Goal: Task Accomplishment & Management: Complete application form

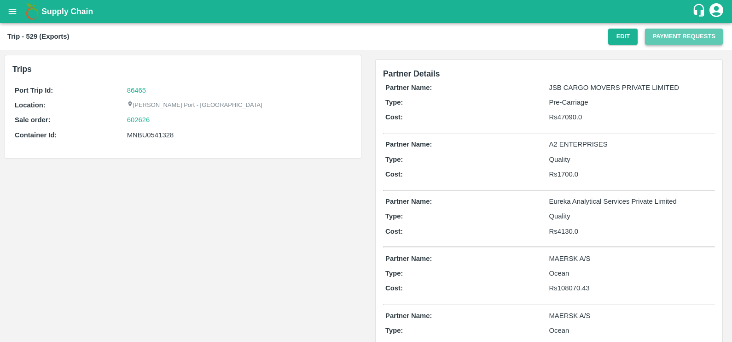
click at [655, 35] on button "Payment Requests" at bounding box center [684, 37] width 78 height 16
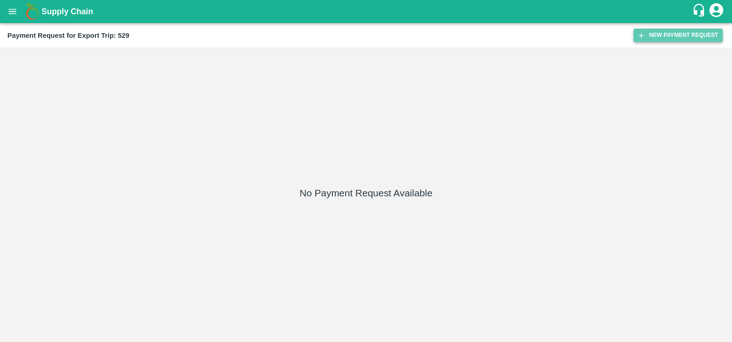
click at [651, 35] on button "New Payment Request" at bounding box center [678, 35] width 89 height 13
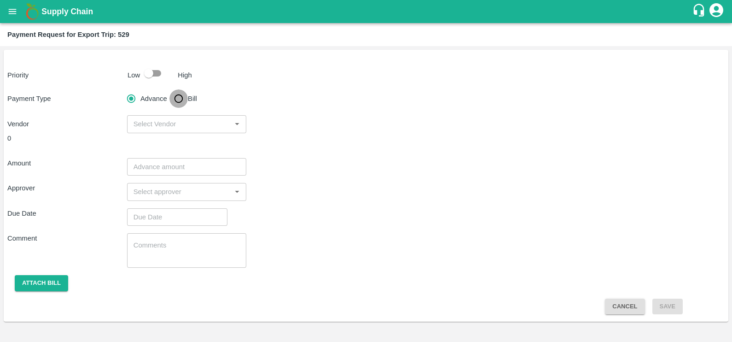
drag, startPoint x: 178, startPoint y: 99, endPoint x: 213, endPoint y: 113, distance: 37.8
click at [178, 99] on input "Bill" at bounding box center [179, 98] width 18 height 18
radio input "true"
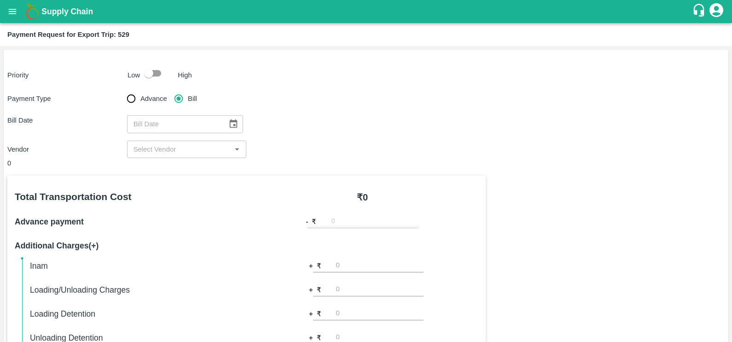
click at [229, 121] on icon "Choose date" at bounding box center [233, 123] width 8 height 9
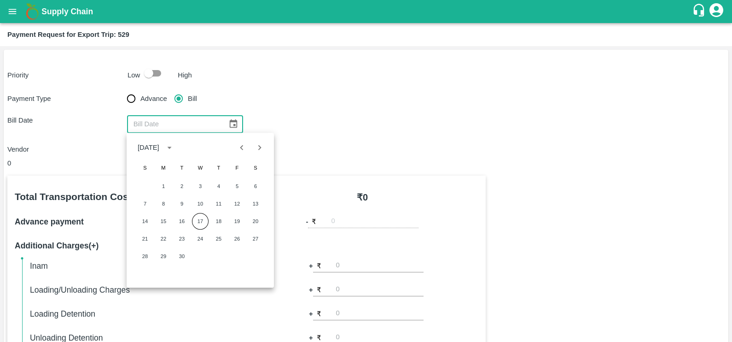
click at [242, 147] on icon "Previous month" at bounding box center [242, 147] width 10 height 10
click at [212, 226] on button "14" at bounding box center [219, 221] width 17 height 17
type input "[DATE]"
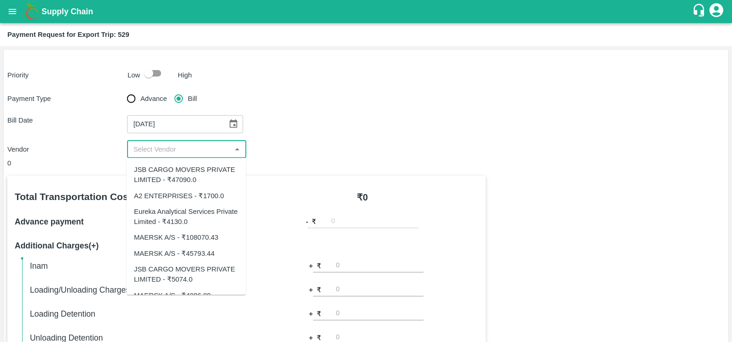
click at [200, 149] on input "input" at bounding box center [179, 149] width 99 height 12
click at [177, 217] on div "Eureka Analytical Services Private Limited - ₹4130.0" at bounding box center [186, 216] width 105 height 21
type input "Eureka Analytical Services Private Limited - ₹4130.0"
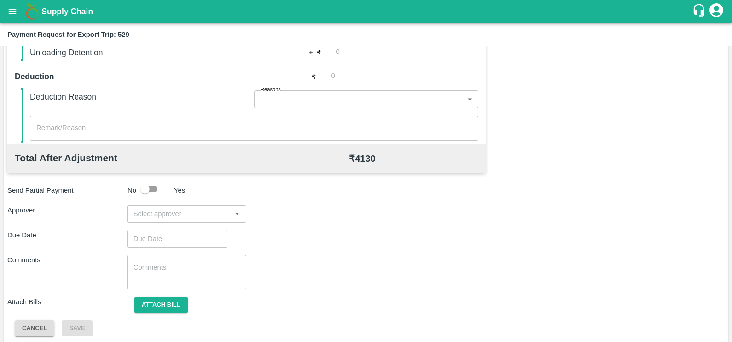
scroll to position [290, 0]
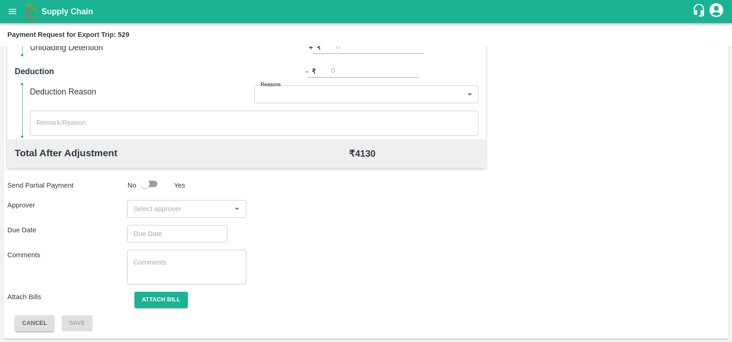
click at [198, 210] on input "input" at bounding box center [179, 209] width 99 height 12
type input "wagh"
click at [199, 224] on div "[PERSON_NAME]" at bounding box center [186, 233] width 119 height 24
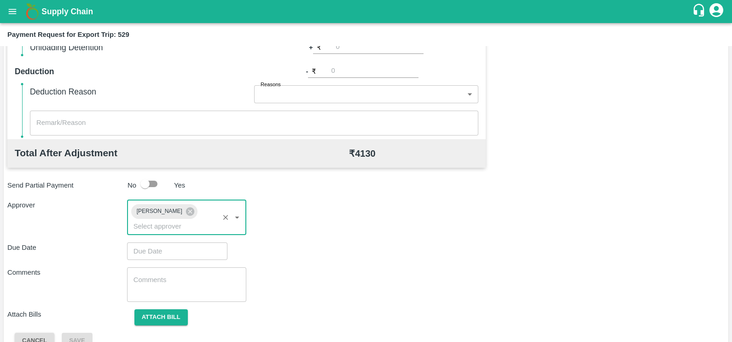
type input "DD/MM/YYYY hh:mm aa"
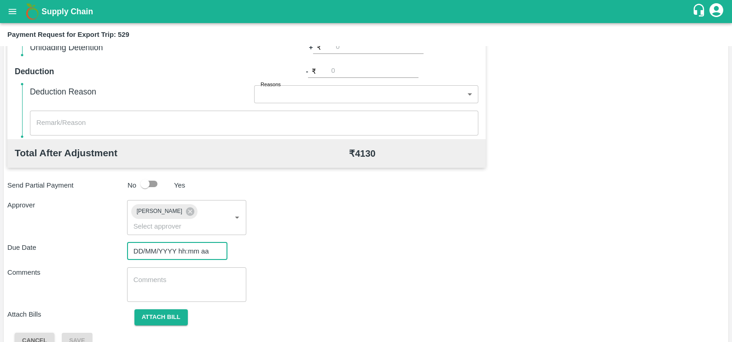
click at [197, 242] on input "DD/MM/YYYY hh:mm aa" at bounding box center [174, 251] width 94 height 18
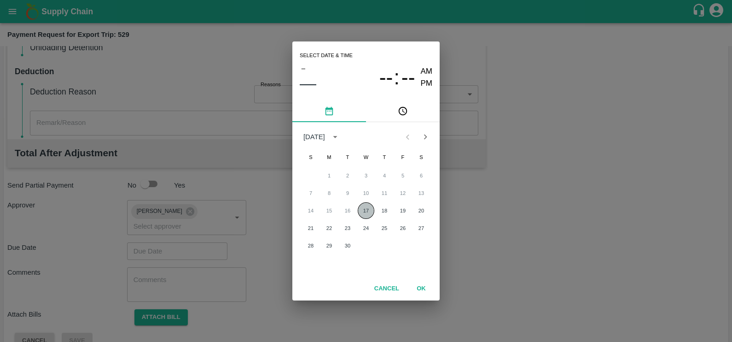
click at [364, 212] on button "17" at bounding box center [366, 210] width 17 height 17
type input "[DATE] 12:00 AM"
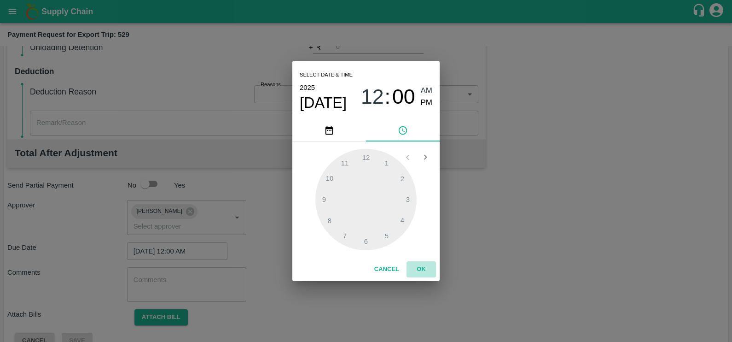
click at [416, 269] on button "OK" at bounding box center [421, 269] width 29 height 16
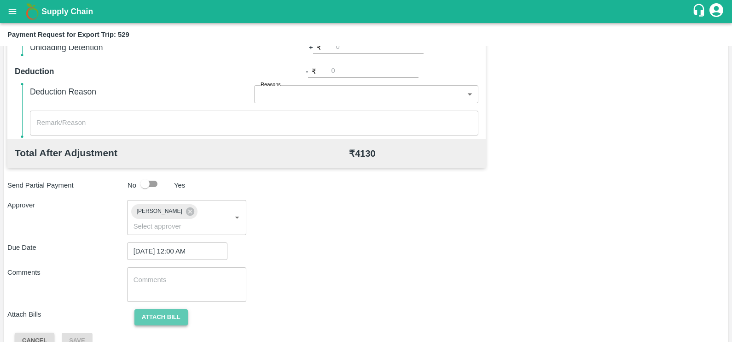
click at [177, 309] on button "Attach bill" at bounding box center [161, 317] width 53 height 16
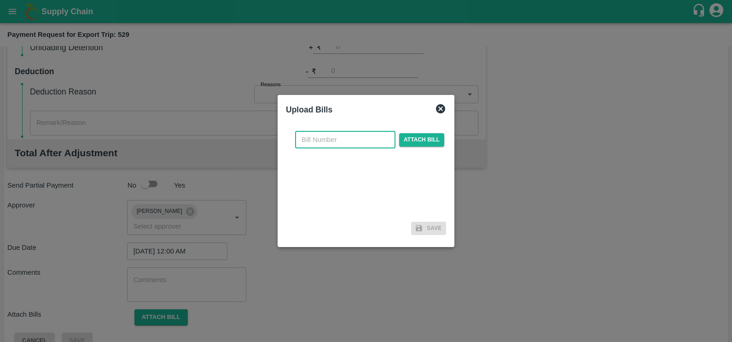
click at [343, 141] on input "text" at bounding box center [345, 140] width 100 height 18
paste input "EKA6/2526/2019"
type input "EKA6/2526/2019"
click at [419, 139] on span "Attach bill" at bounding box center [421, 139] width 45 height 13
click at [0, 0] on input "Attach bill" at bounding box center [0, 0] width 0 height 0
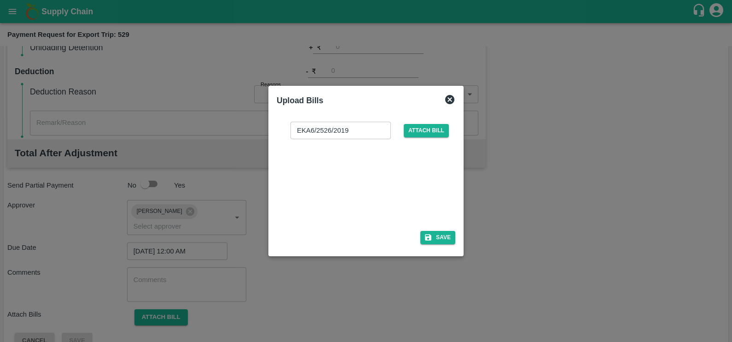
click at [378, 180] on div at bounding box center [364, 182] width 138 height 49
click at [435, 234] on button "Save" at bounding box center [438, 237] width 35 height 13
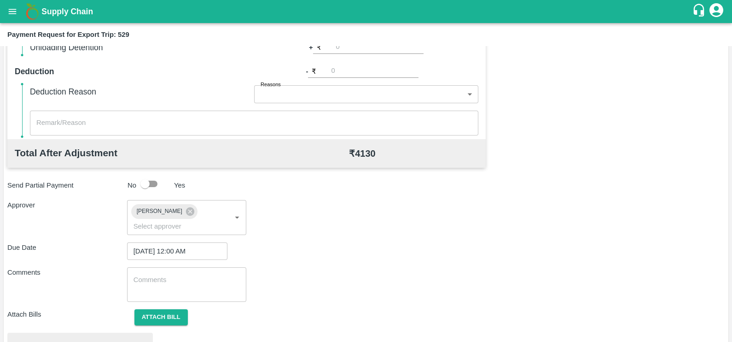
scroll to position [344, 0]
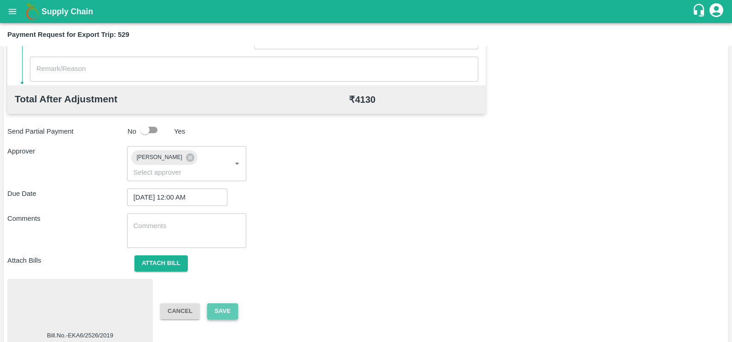
click at [228, 303] on button "Save" at bounding box center [222, 311] width 30 height 16
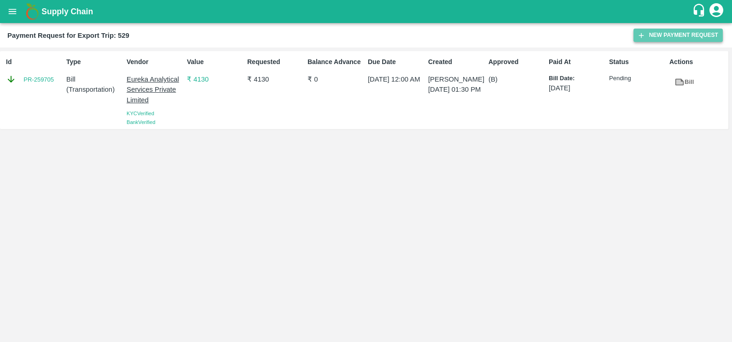
click at [638, 30] on button "New Payment Request" at bounding box center [678, 35] width 89 height 13
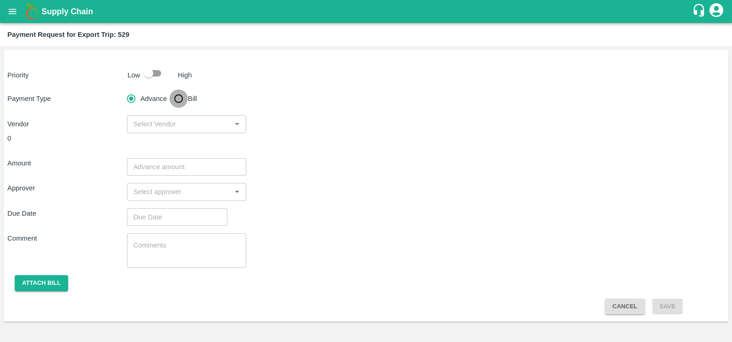
click at [178, 97] on input "Bill" at bounding box center [179, 98] width 18 height 18
radio input "true"
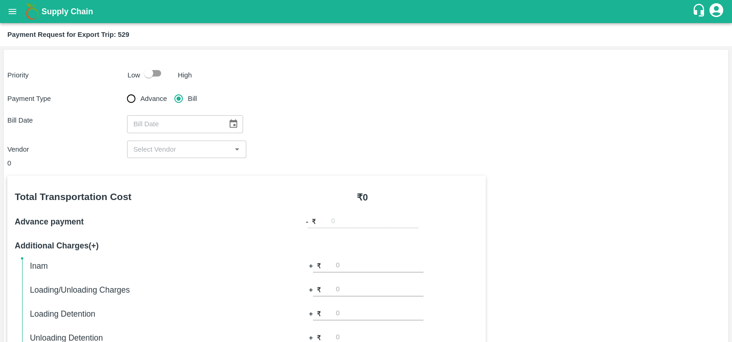
click at [229, 125] on icon "Choose date" at bounding box center [233, 123] width 8 height 9
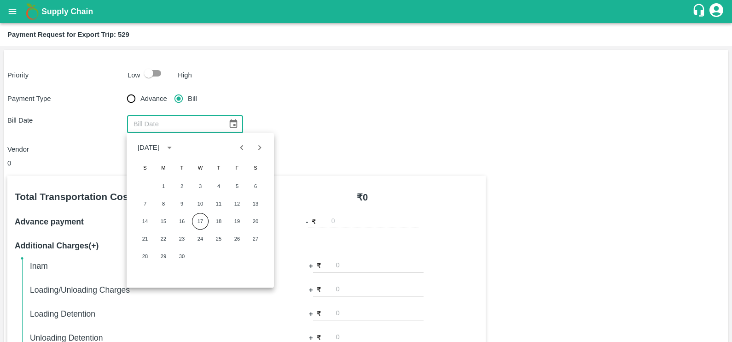
click at [244, 155] on button "Previous month" at bounding box center [242, 148] width 18 height 18
drag, startPoint x: 177, startPoint y: 244, endPoint x: 183, endPoint y: 203, distance: 41.8
click at [177, 244] on button "19" at bounding box center [182, 238] width 17 height 17
type input "19/08/2025"
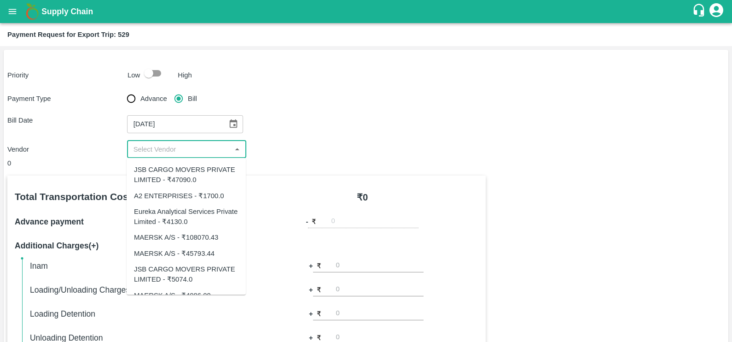
click at [177, 151] on input "input" at bounding box center [179, 149] width 99 height 12
click at [212, 150] on input "input" at bounding box center [179, 149] width 99 height 12
click at [195, 174] on div "JSB CARGO MOVERS PRIVATE LIMITED - ₹47090.0" at bounding box center [186, 174] width 105 height 21
type input "JSB CARGO MOVERS PRIVATE LIMITED - ₹47090.0"
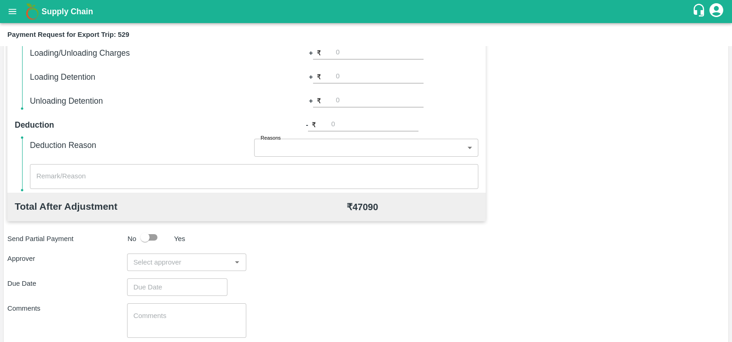
scroll to position [258, 0]
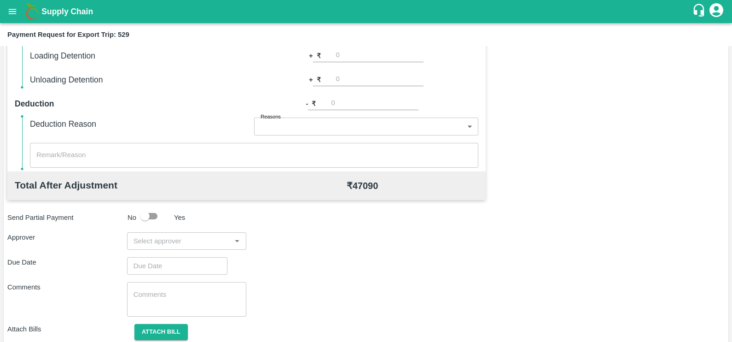
click at [170, 245] on input "input" at bounding box center [179, 241] width 99 height 12
type input "prasa"
click at [175, 253] on div "[PERSON_NAME]" at bounding box center [186, 265] width 119 height 24
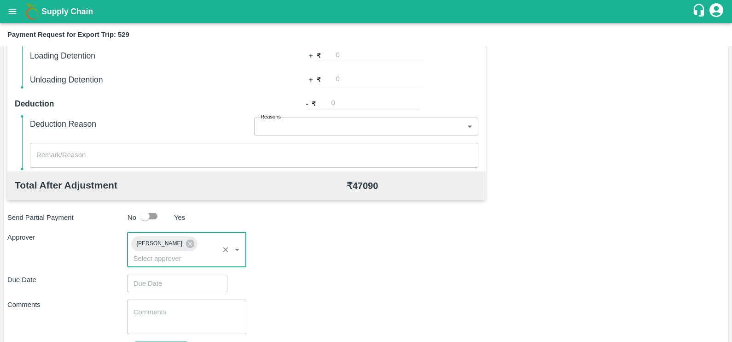
type input "DD/MM/YYYY hh:mm aa"
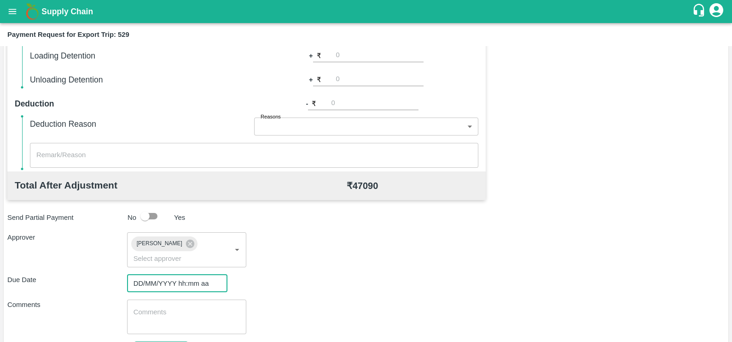
click at [176, 276] on input "DD/MM/YYYY hh:mm aa" at bounding box center [174, 284] width 94 height 18
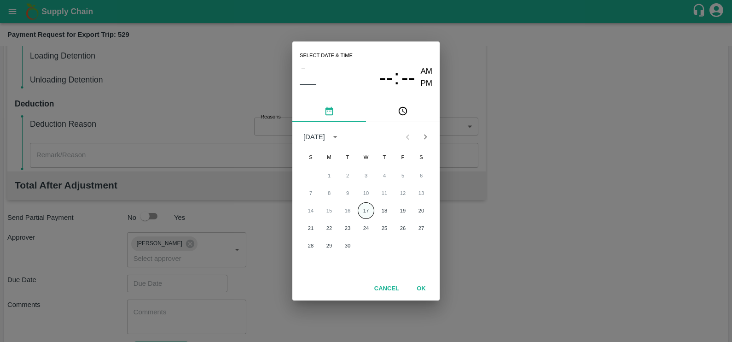
click at [369, 207] on button "17" at bounding box center [366, 210] width 17 height 17
type input "[DATE] 12:00 AM"
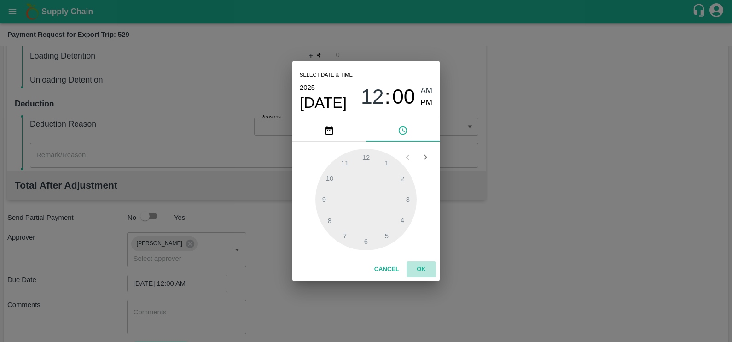
click at [417, 272] on button "OK" at bounding box center [421, 269] width 29 height 16
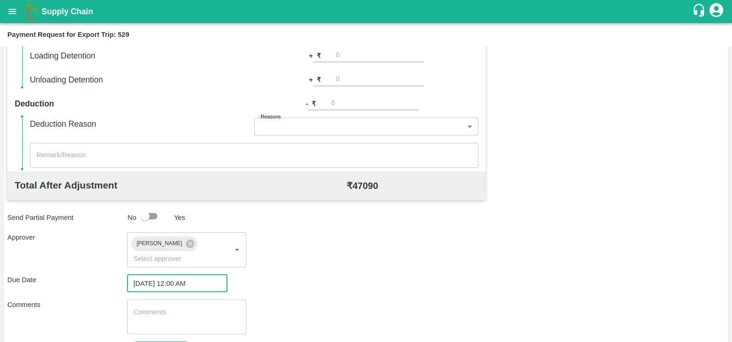
scroll to position [295, 0]
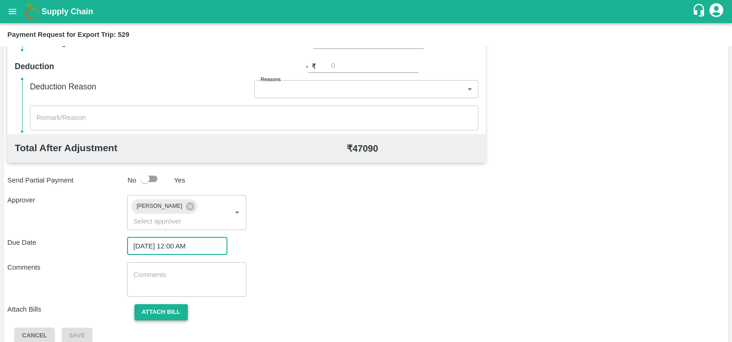
click at [162, 304] on button "Attach bill" at bounding box center [161, 312] width 53 height 16
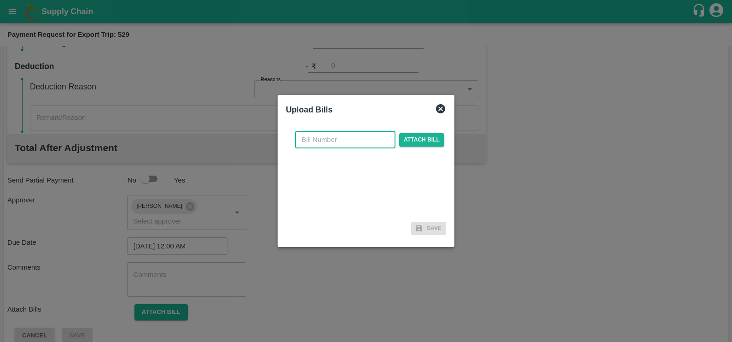
click at [369, 136] on input "text" at bounding box center [345, 140] width 100 height 18
paste input "JCAR/25-26/04957"
type input "JCAR/25-26/04957"
click at [411, 137] on span "Attach bill" at bounding box center [421, 139] width 45 height 13
click at [0, 0] on input "Attach bill" at bounding box center [0, 0] width 0 height 0
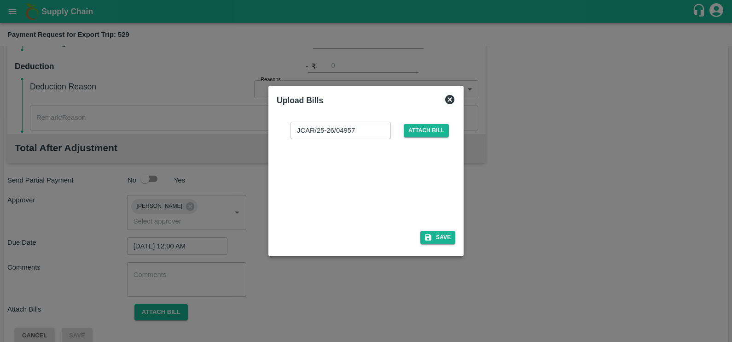
click at [369, 183] on div at bounding box center [364, 182] width 138 height 49
click at [437, 240] on button "Save" at bounding box center [438, 237] width 35 height 13
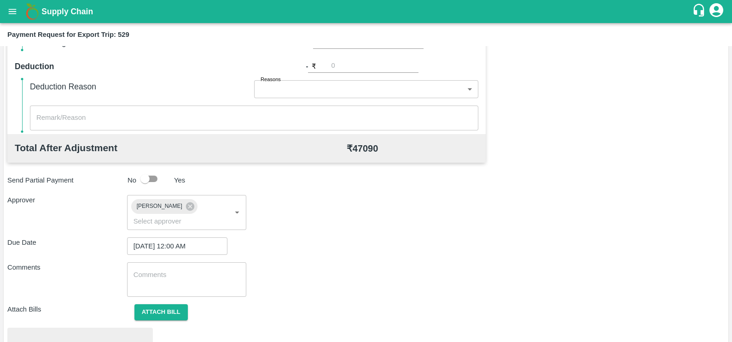
scroll to position [344, 0]
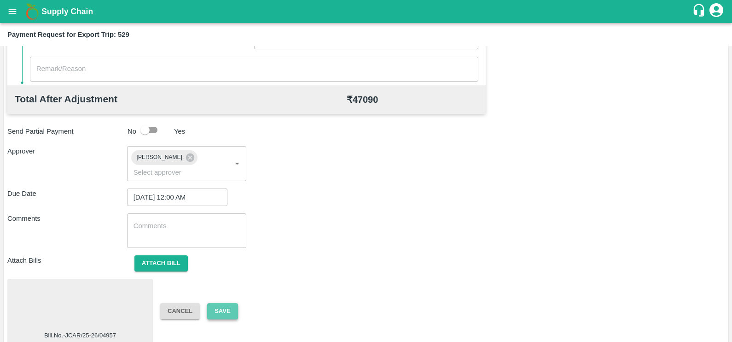
click at [226, 303] on button "Save" at bounding box center [222, 311] width 30 height 16
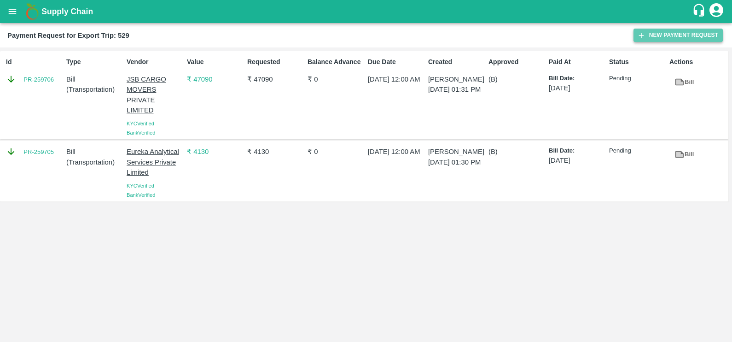
click at [661, 30] on button "New Payment Request" at bounding box center [678, 35] width 89 height 13
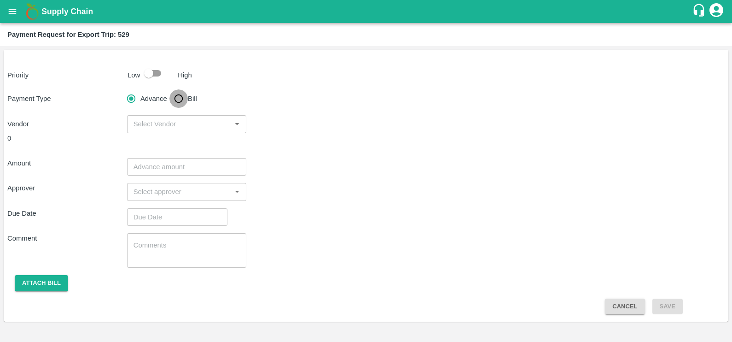
click at [182, 99] on input "Bill" at bounding box center [179, 98] width 18 height 18
radio input "true"
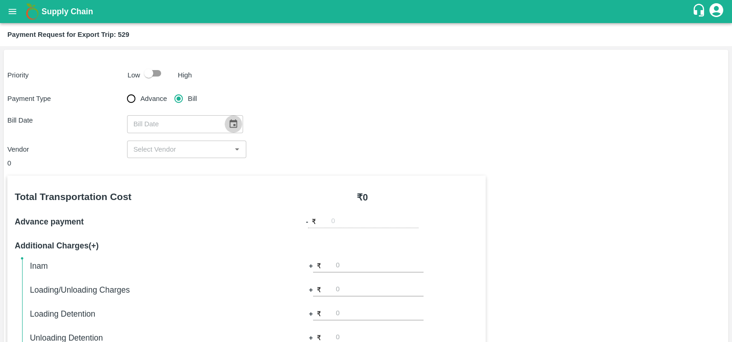
click at [234, 123] on icon "Choose date" at bounding box center [233, 124] width 10 height 10
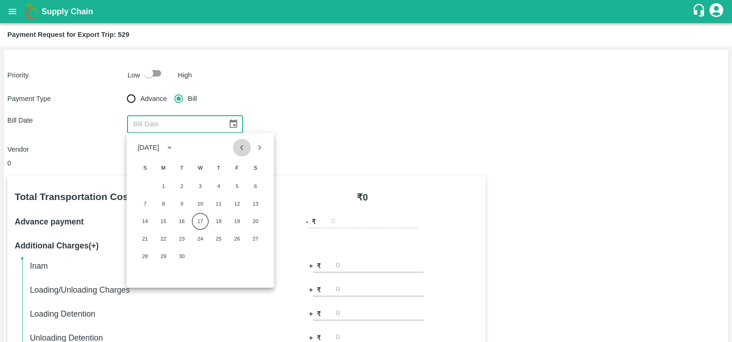
click at [247, 149] on button "Previous month" at bounding box center [242, 148] width 18 height 18
click at [184, 236] on button "19" at bounding box center [182, 238] width 17 height 17
type input "19/08/2025"
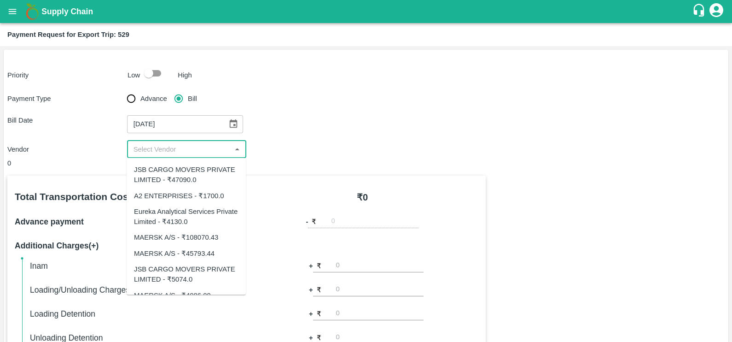
click at [197, 144] on input "input" at bounding box center [179, 149] width 99 height 12
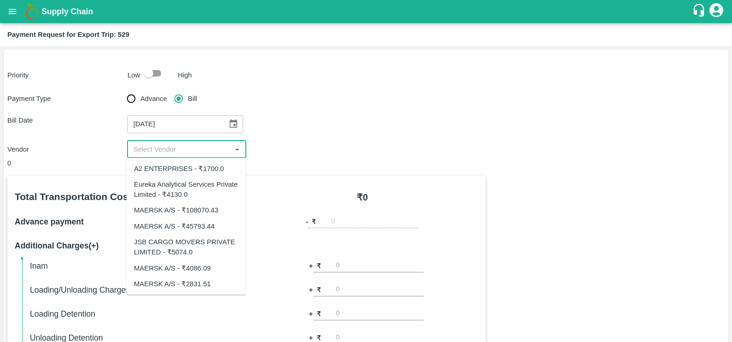
click at [189, 251] on div "JSB CARGO MOVERS PRIVATE LIMITED - ₹5074.0" at bounding box center [186, 246] width 105 height 21
type input "JSB CARGO MOVERS PRIVATE LIMITED - ₹5074.0"
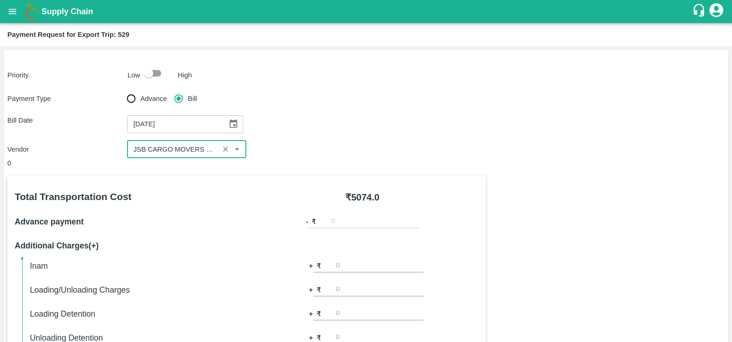
scroll to position [290, 0]
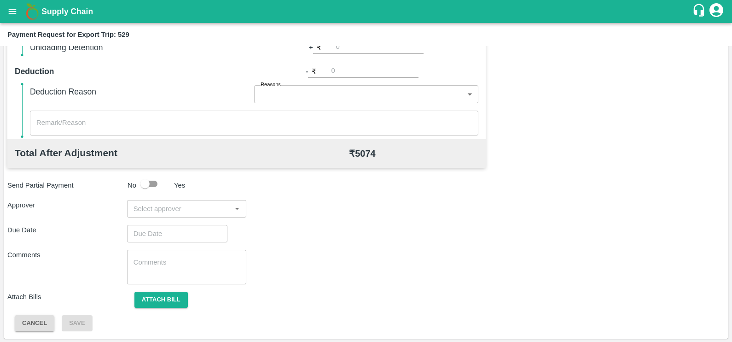
click at [175, 211] on input "input" at bounding box center [179, 209] width 99 height 12
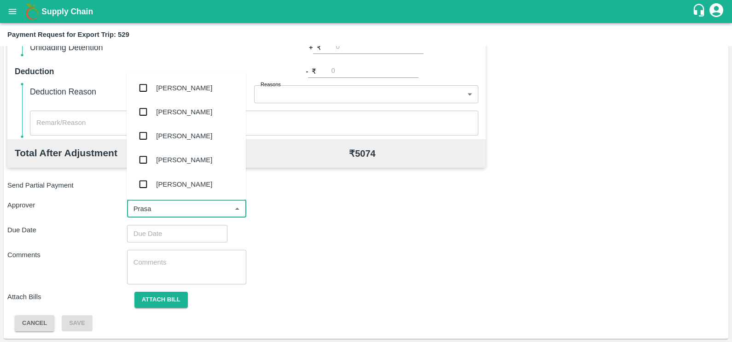
type input "Prasad"
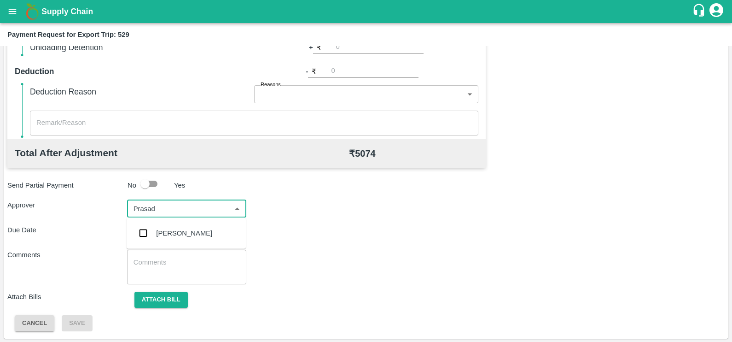
click at [179, 226] on div "[PERSON_NAME]" at bounding box center [186, 233] width 119 height 24
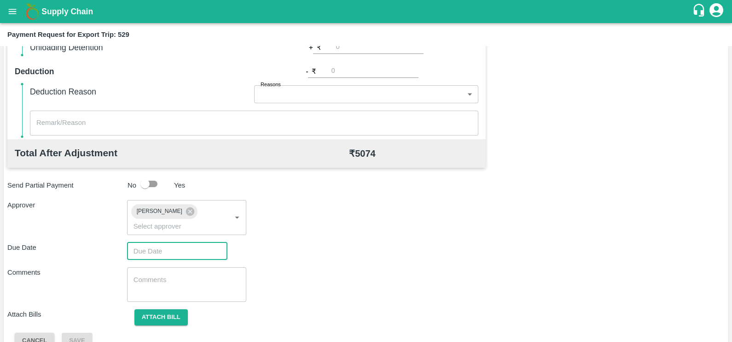
type input "DD/MM/YYYY hh:mm aa"
click at [187, 242] on input "DD/MM/YYYY hh:mm aa" at bounding box center [174, 251] width 94 height 18
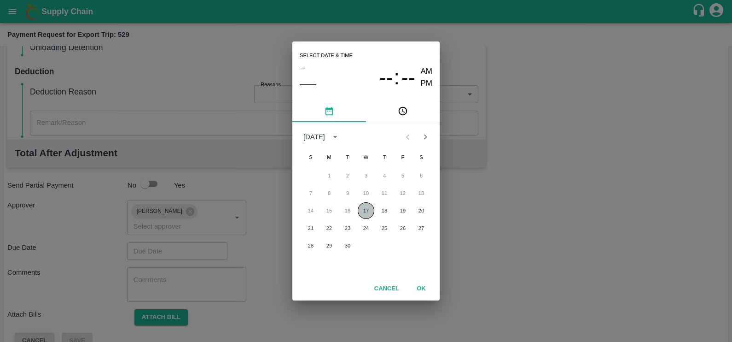
click at [361, 215] on button "17" at bounding box center [366, 210] width 17 height 17
type input "[DATE] 12:00 AM"
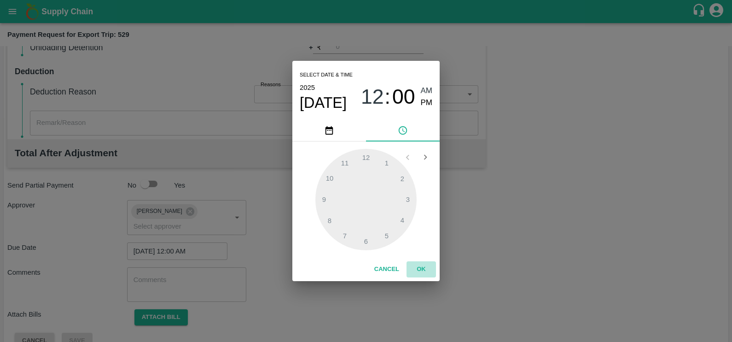
click at [422, 265] on button "OK" at bounding box center [421, 269] width 29 height 16
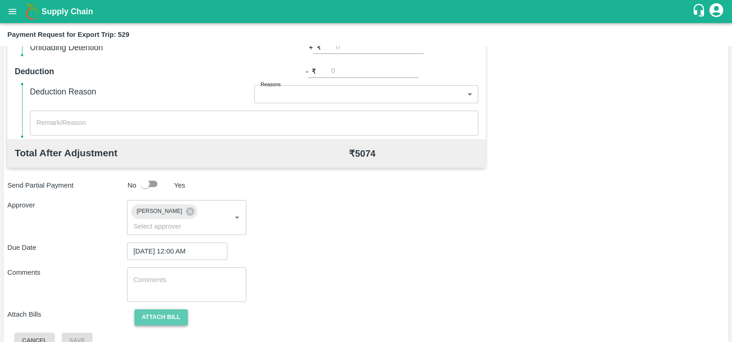
click at [159, 309] on button "Attach bill" at bounding box center [161, 317] width 53 height 16
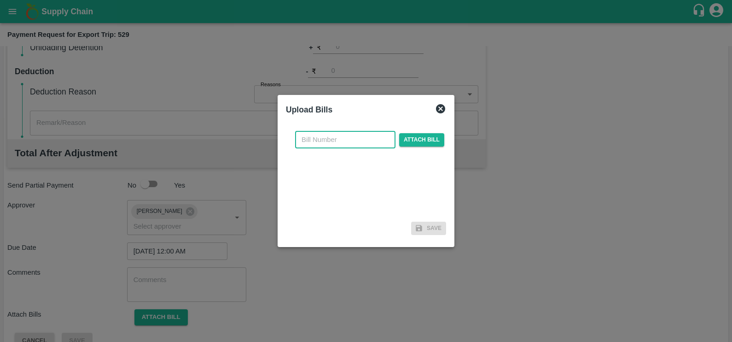
click at [334, 143] on input "text" at bounding box center [345, 140] width 100 height 18
paste input "JCAR/25-26/04958"
type input "JCAR/25-26/04958"
click at [408, 141] on span "Attach bill" at bounding box center [421, 139] width 45 height 13
click at [0, 0] on input "Attach bill" at bounding box center [0, 0] width 0 height 0
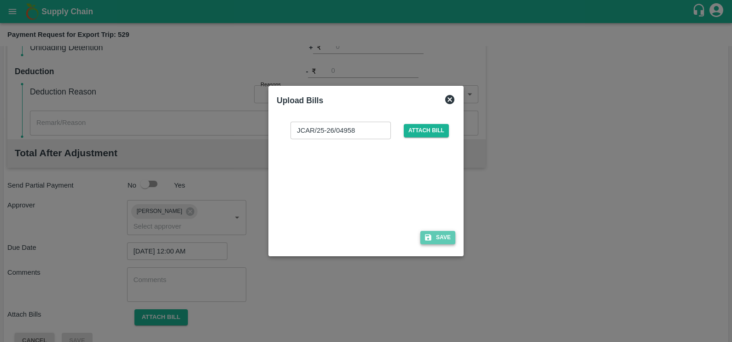
click at [433, 237] on button "Save" at bounding box center [438, 237] width 35 height 13
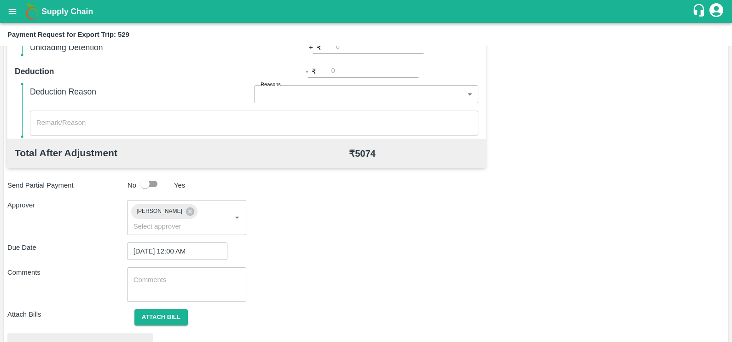
scroll to position [344, 0]
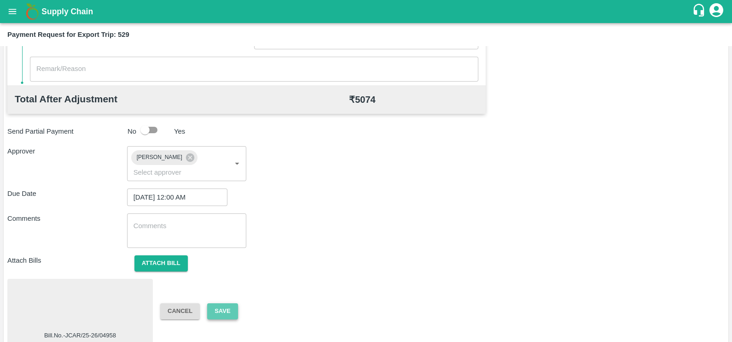
click at [215, 303] on button "Save" at bounding box center [222, 311] width 30 height 16
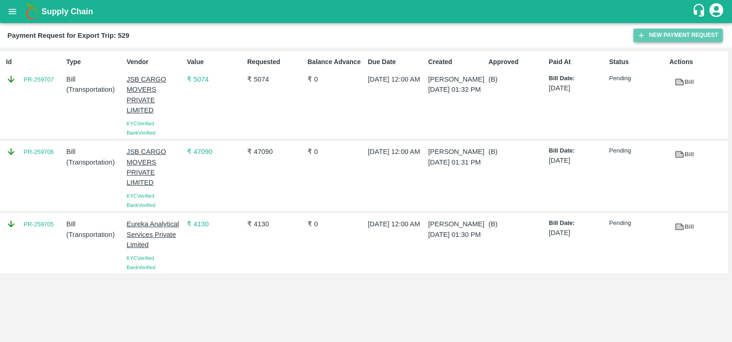
click at [641, 32] on icon "button" at bounding box center [642, 35] width 8 height 8
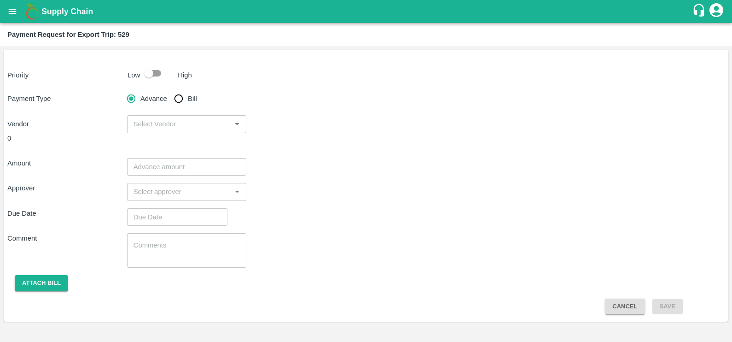
click at [182, 95] on input "Bill" at bounding box center [179, 98] width 18 height 18
radio input "true"
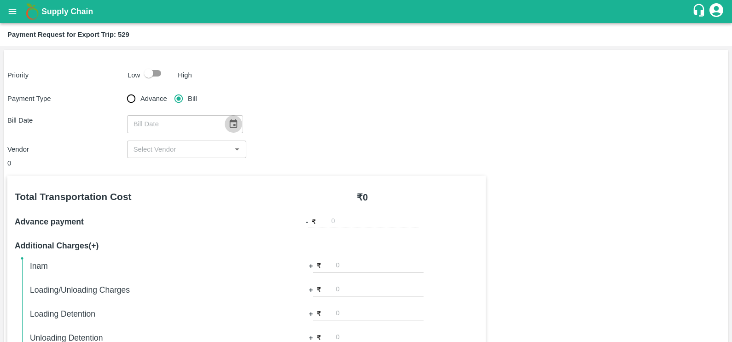
click at [233, 129] on button "Choose date" at bounding box center [234, 124] width 18 height 18
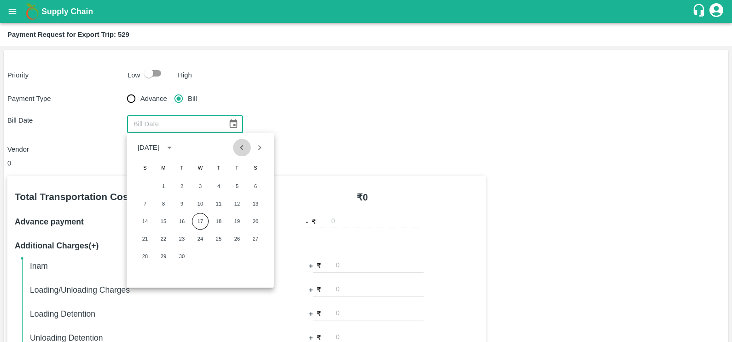
click at [242, 152] on icon "Previous month" at bounding box center [242, 147] width 10 height 10
click at [233, 221] on button "15" at bounding box center [237, 221] width 17 height 17
type input "15/08/2025"
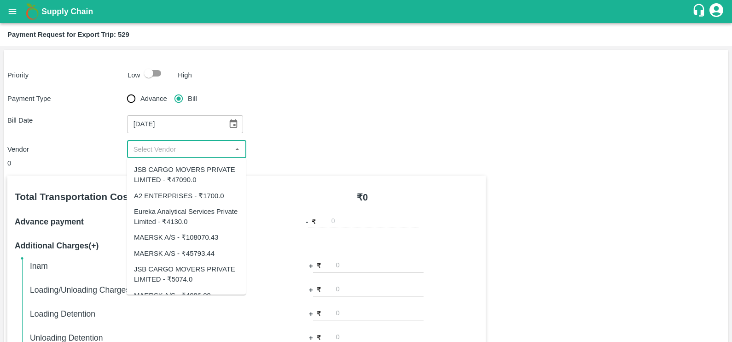
click at [170, 147] on input "input" at bounding box center [179, 149] width 99 height 12
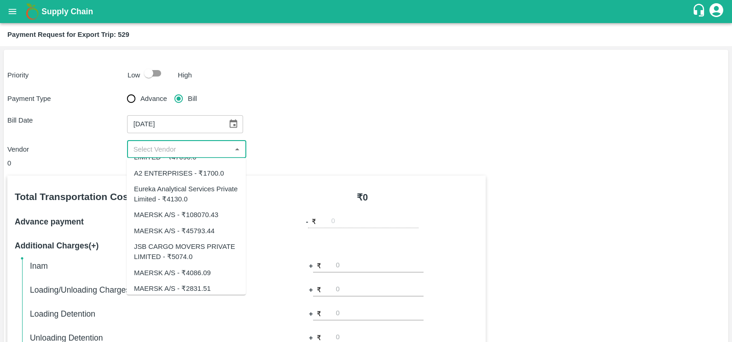
click at [176, 225] on div "MAERSK A/S - ₹45793.44" at bounding box center [174, 230] width 81 height 10
type input "MAERSK A/S - ₹45793.44"
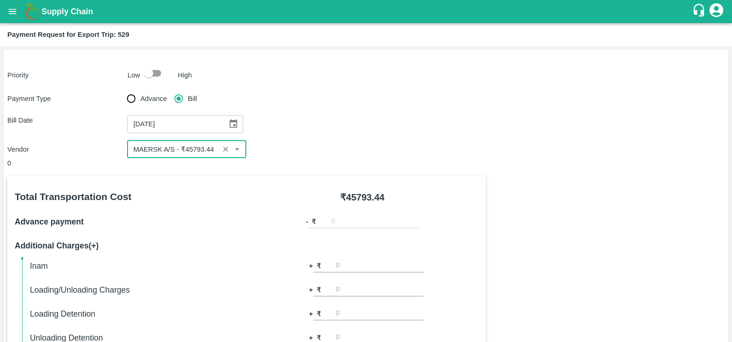
scroll to position [290, 0]
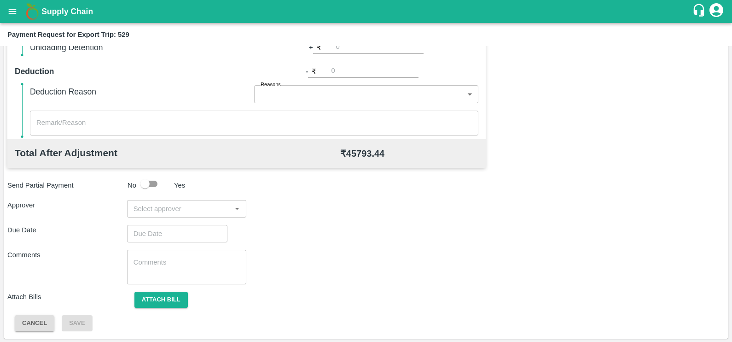
click at [200, 206] on input "input" at bounding box center [179, 209] width 99 height 12
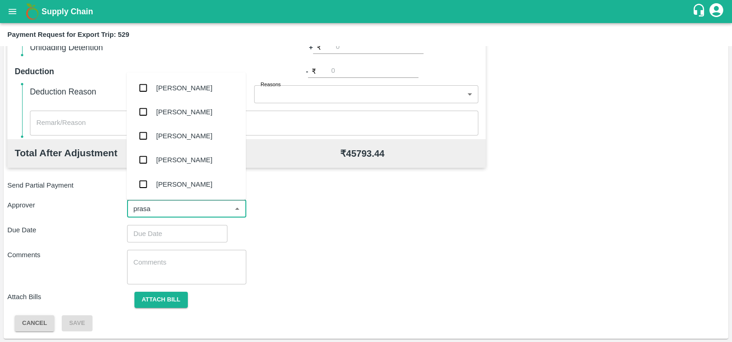
type input "prasad"
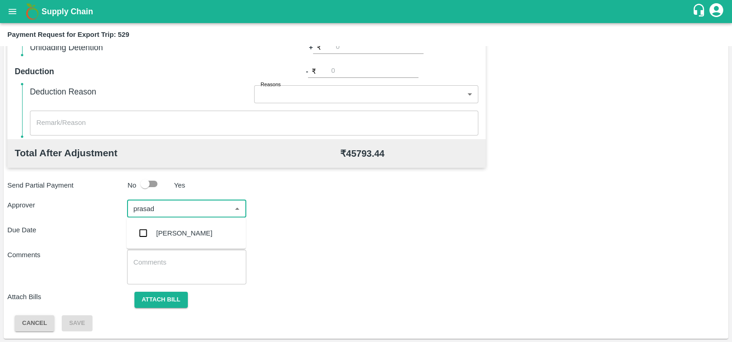
click at [205, 233] on div "[PERSON_NAME]" at bounding box center [184, 233] width 56 height 10
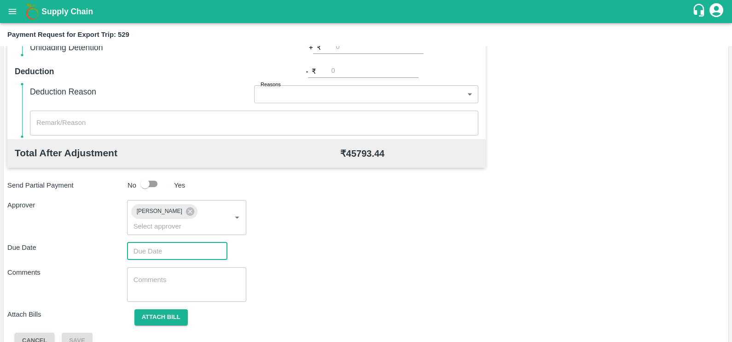
type input "DD/MM/YYYY hh:mm aa"
click at [205, 242] on input "DD/MM/YYYY hh:mm aa" at bounding box center [174, 251] width 94 height 18
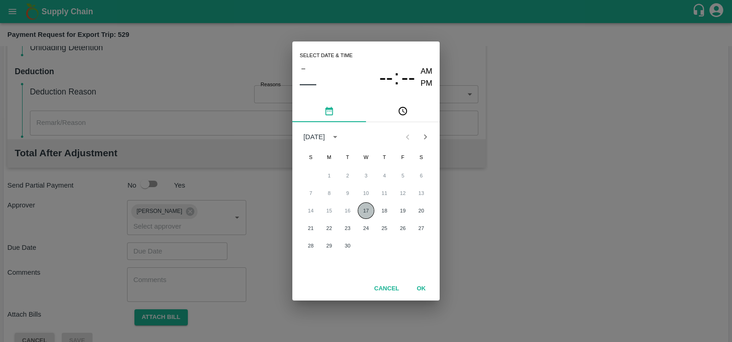
click at [362, 215] on button "17" at bounding box center [366, 210] width 17 height 17
type input "[DATE] 12:00 AM"
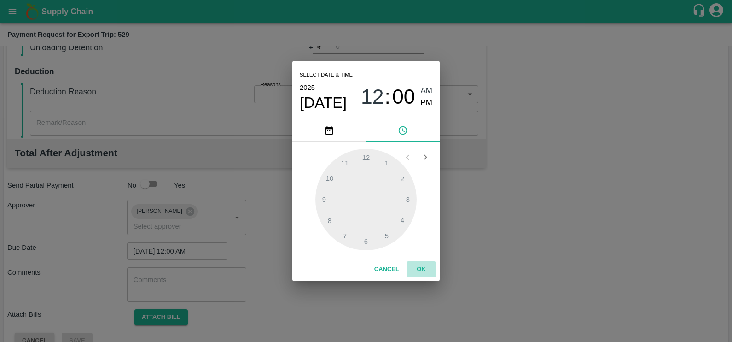
click at [423, 267] on button "OK" at bounding box center [421, 269] width 29 height 16
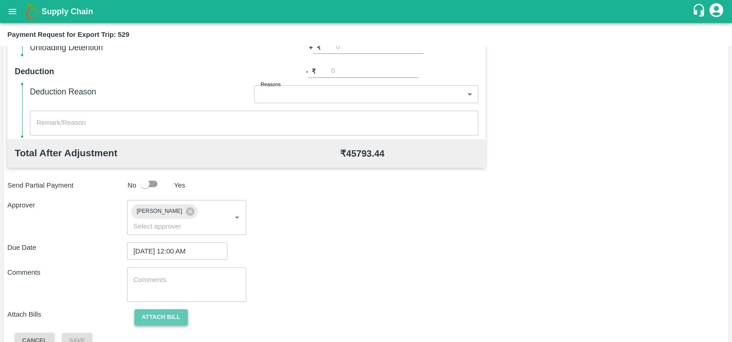
click at [164, 310] on button "Attach bill" at bounding box center [161, 317] width 53 height 16
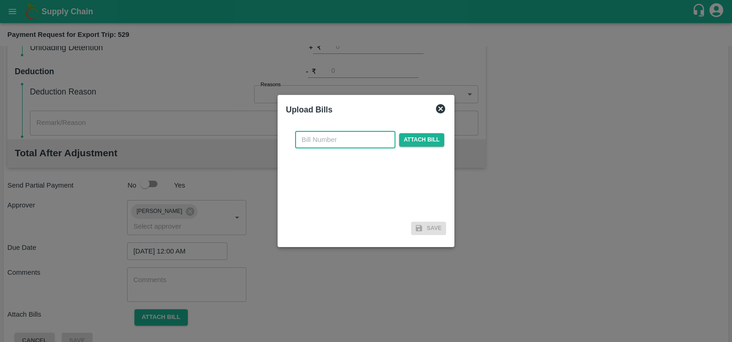
click at [355, 143] on input "text" at bounding box center [345, 140] width 100 height 18
paste input "MH26IN1000200406"
type input "MH26IN1000200406"
click at [412, 144] on span "Attach bill" at bounding box center [421, 139] width 45 height 13
click at [0, 0] on input "Attach bill" at bounding box center [0, 0] width 0 height 0
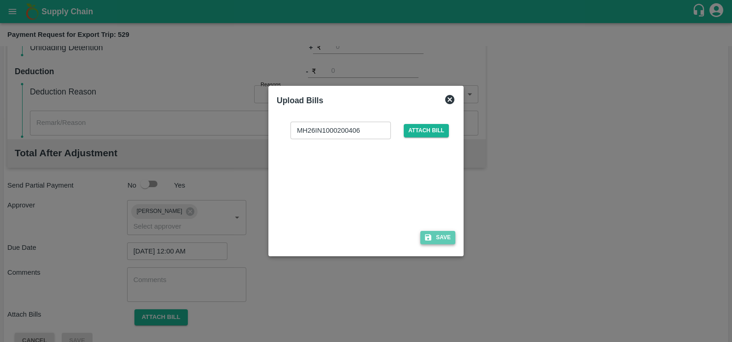
click at [431, 235] on icon "button" at bounding box center [428, 237] width 8 height 8
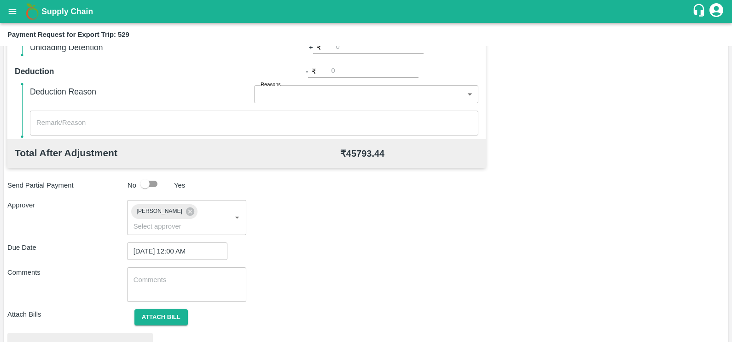
scroll to position [344, 0]
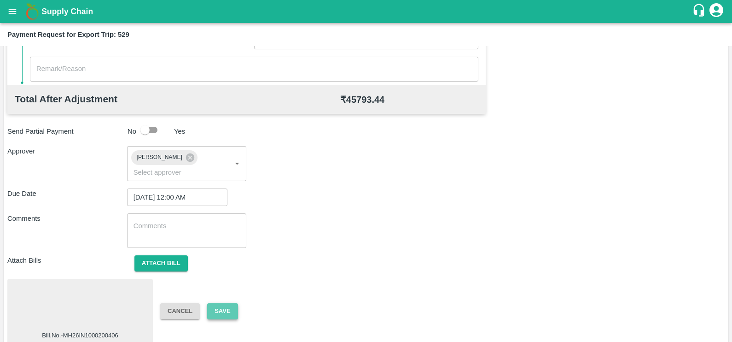
click at [226, 303] on button "Save" at bounding box center [222, 311] width 30 height 16
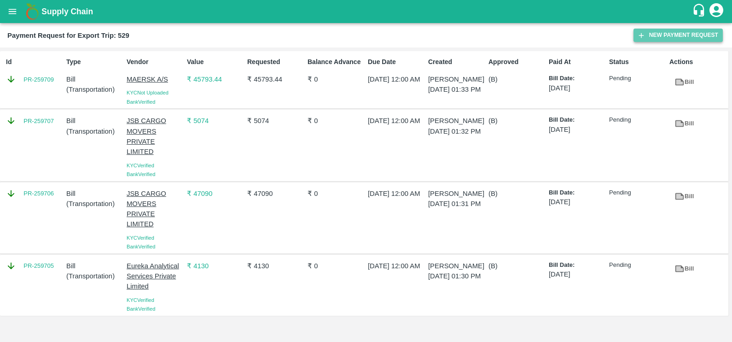
click at [643, 31] on icon "button" at bounding box center [642, 35] width 8 height 8
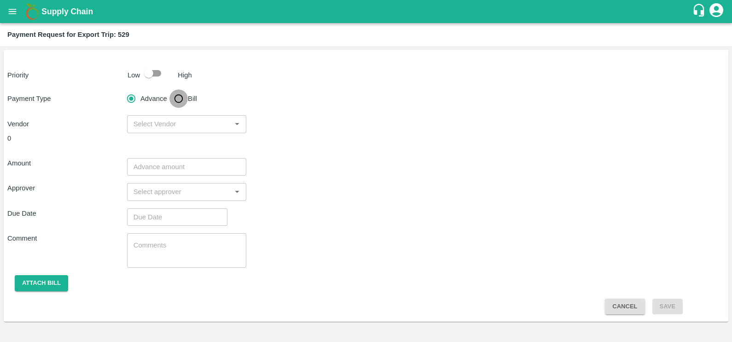
click at [184, 100] on input "Bill" at bounding box center [179, 98] width 18 height 18
radio input "true"
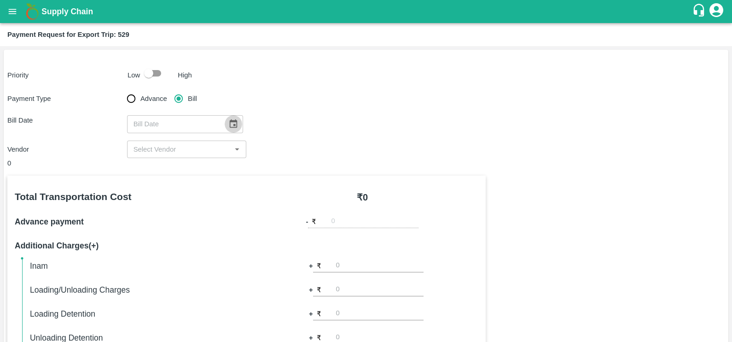
click at [228, 124] on icon "Choose date" at bounding box center [233, 124] width 10 height 10
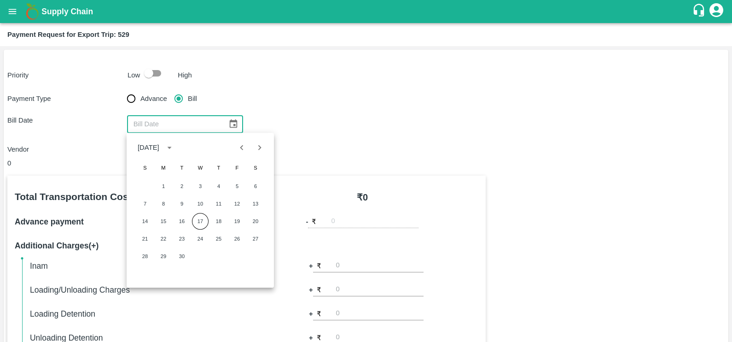
click at [237, 149] on icon "Previous month" at bounding box center [242, 147] width 10 height 10
click at [240, 223] on button "15" at bounding box center [237, 221] width 17 height 17
type input "15/08/2025"
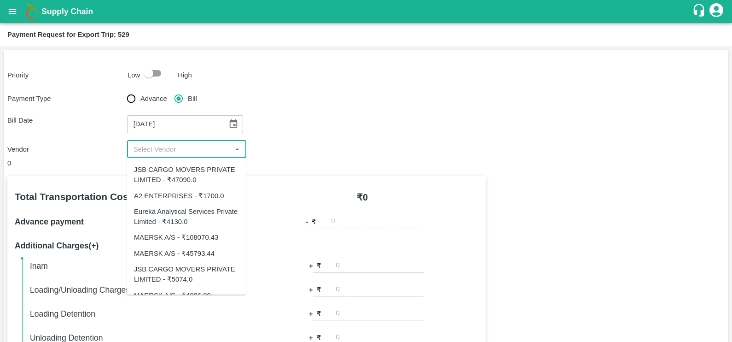
click at [187, 152] on input "input" at bounding box center [179, 149] width 99 height 12
click at [196, 234] on div "MAERSK A/S - ₹108070.43" at bounding box center [176, 237] width 84 height 10
type input "MAERSK A/S - ₹108070.43"
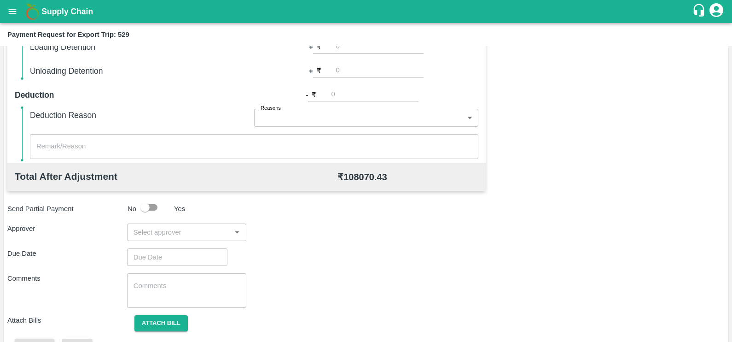
scroll to position [275, 0]
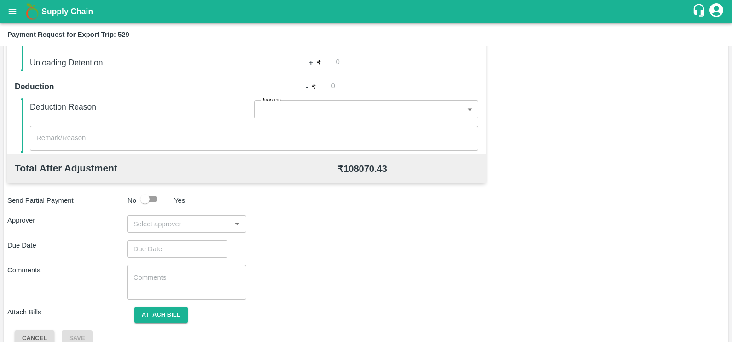
click at [192, 226] on input "input" at bounding box center [179, 224] width 99 height 12
type input "wagh"
click at [196, 237] on div "[PERSON_NAME]" at bounding box center [186, 248] width 119 height 24
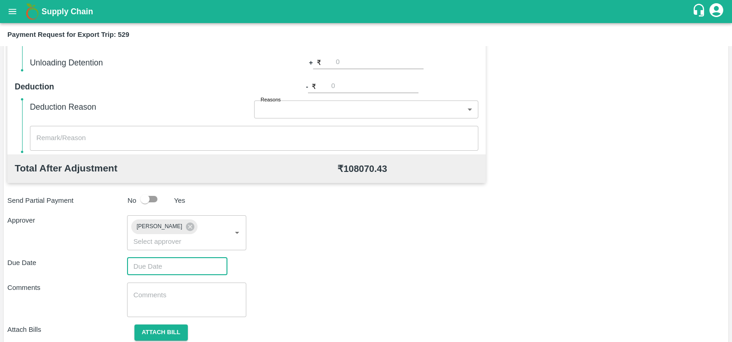
type input "DD/MM/YYYY hh:mm aa"
click at [199, 258] on input "DD/MM/YYYY hh:mm aa" at bounding box center [174, 267] width 94 height 18
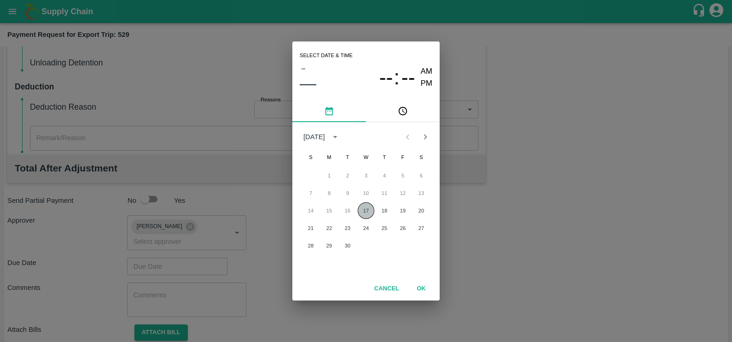
click at [369, 214] on button "17" at bounding box center [366, 210] width 17 height 17
type input "[DATE] 12:00 AM"
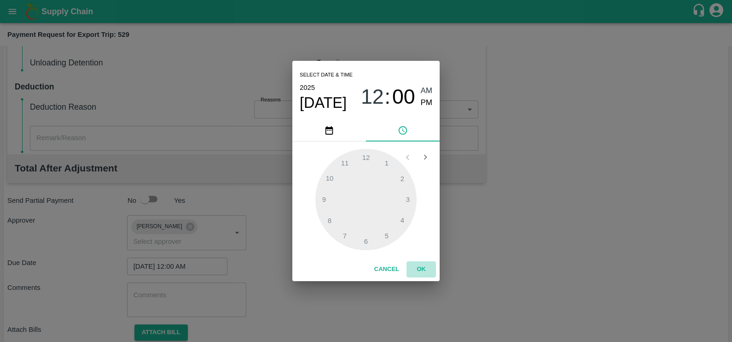
click at [423, 265] on button "OK" at bounding box center [421, 269] width 29 height 16
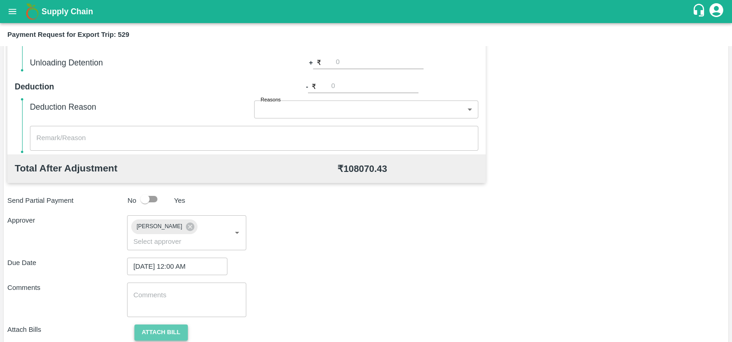
click at [164, 324] on button "Attach bill" at bounding box center [161, 332] width 53 height 16
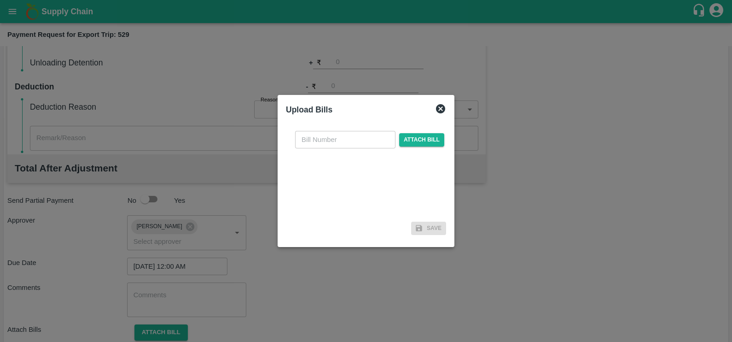
click at [320, 139] on input "text" at bounding box center [345, 140] width 100 height 18
paste input "MH26IN1000200407"
type input "MH26IN1000200407"
click at [416, 141] on span "Attach bill" at bounding box center [421, 139] width 45 height 13
click at [0, 0] on input "Attach bill" at bounding box center [0, 0] width 0 height 0
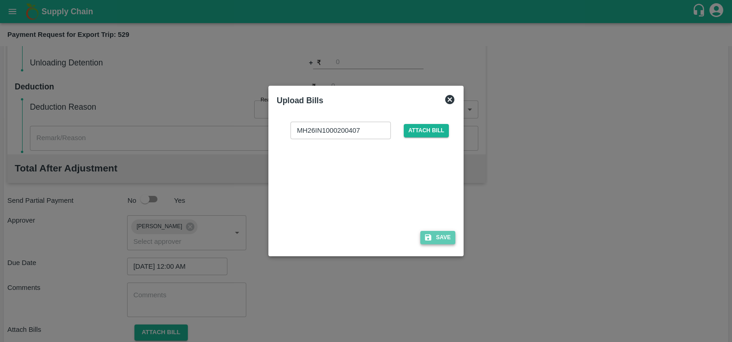
click at [427, 237] on icon "button" at bounding box center [428, 237] width 6 height 6
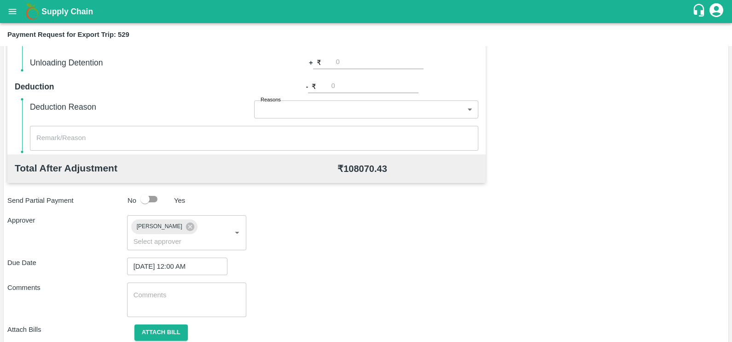
scroll to position [344, 0]
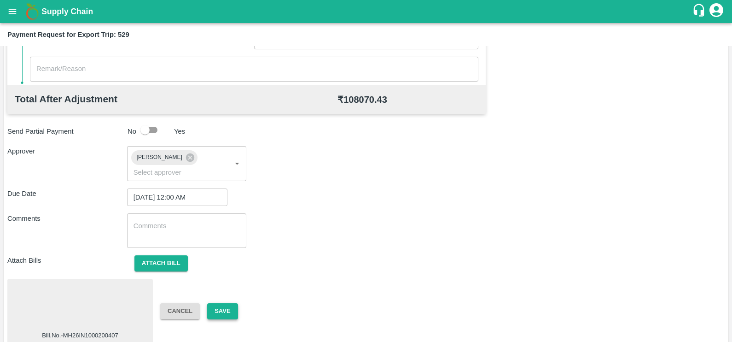
click at [218, 303] on button "Save" at bounding box center [222, 311] width 30 height 16
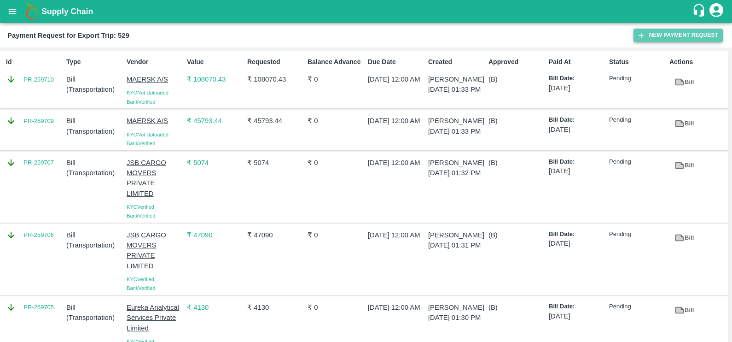
click at [643, 38] on icon "button" at bounding box center [642, 35] width 8 height 8
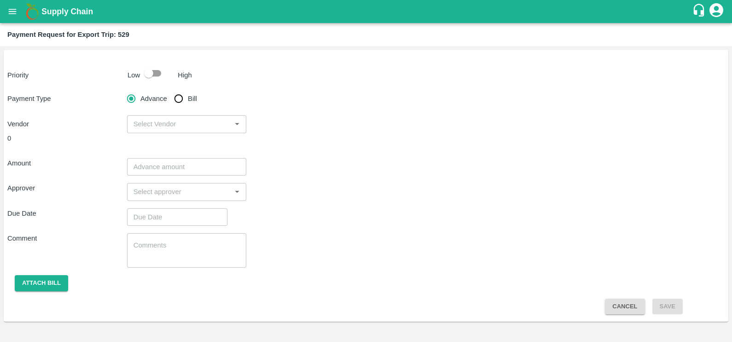
click at [175, 104] on input "Bill" at bounding box center [179, 98] width 18 height 18
radio input "true"
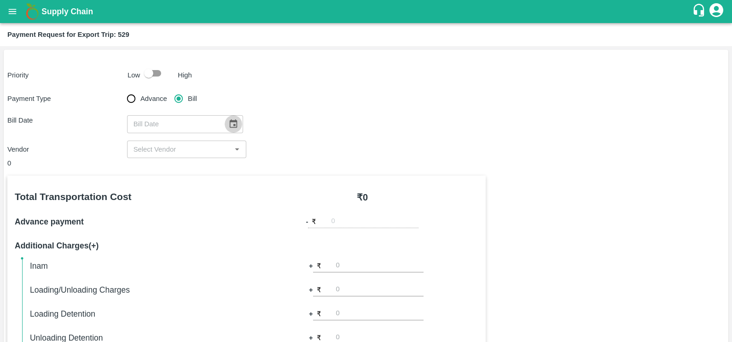
click at [228, 125] on icon "Choose date" at bounding box center [233, 124] width 10 height 10
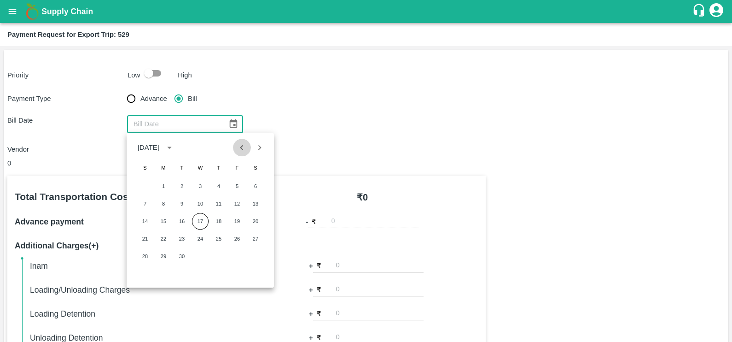
click at [236, 143] on button "Previous month" at bounding box center [242, 148] width 18 height 18
click at [196, 240] on button "20" at bounding box center [200, 238] width 17 height 17
type input "20/08/2025"
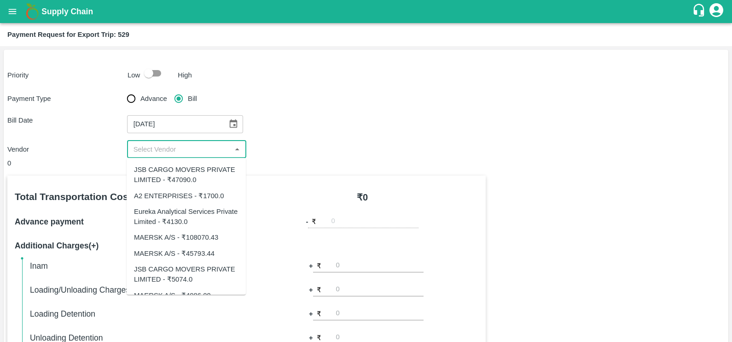
click at [183, 143] on input "input" at bounding box center [179, 149] width 99 height 12
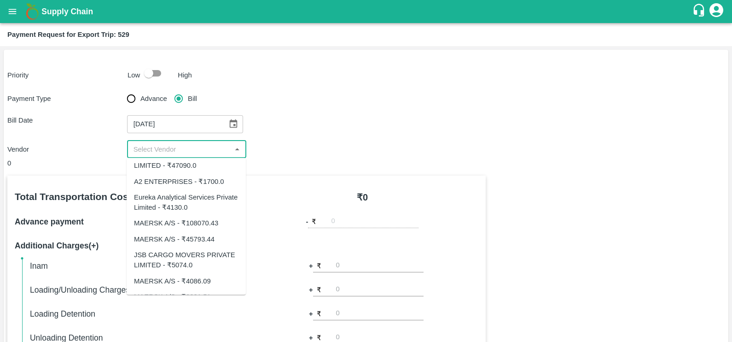
scroll to position [27, 0]
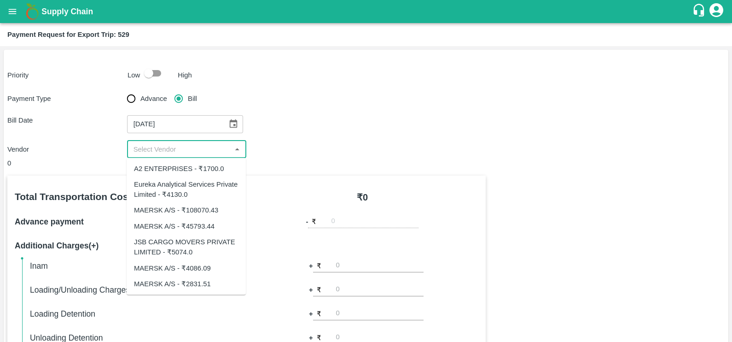
click at [185, 260] on div "MAERSK A/S - ₹4086.09" at bounding box center [186, 268] width 119 height 16
type input "MAERSK A/S - ₹4086.09"
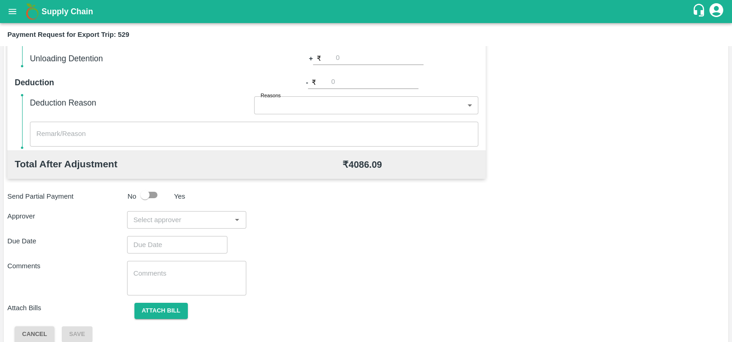
scroll to position [290, 0]
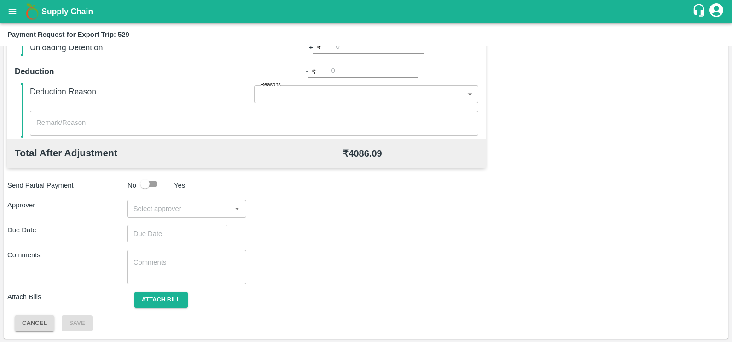
click at [193, 207] on input "input" at bounding box center [179, 209] width 99 height 12
type input "prasa"
click at [198, 222] on div "[PERSON_NAME]" at bounding box center [186, 233] width 119 height 24
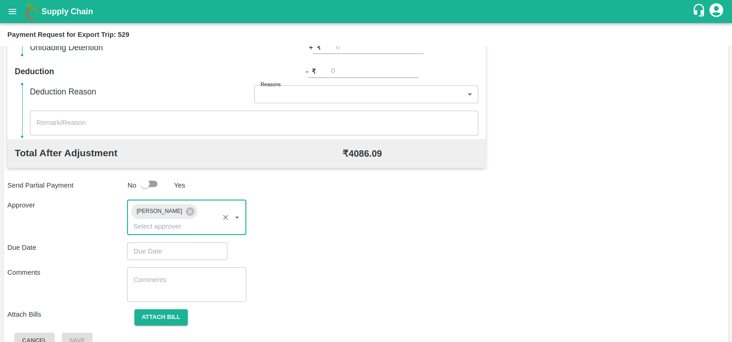
type input "DD/MM/YYYY hh:mm aa"
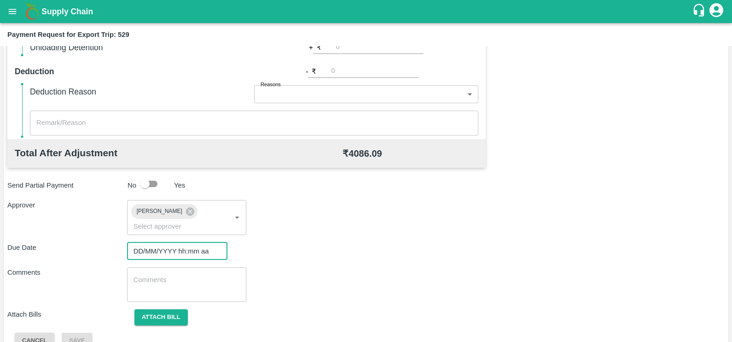
click at [203, 242] on input "DD/MM/YYYY hh:mm aa" at bounding box center [174, 251] width 94 height 18
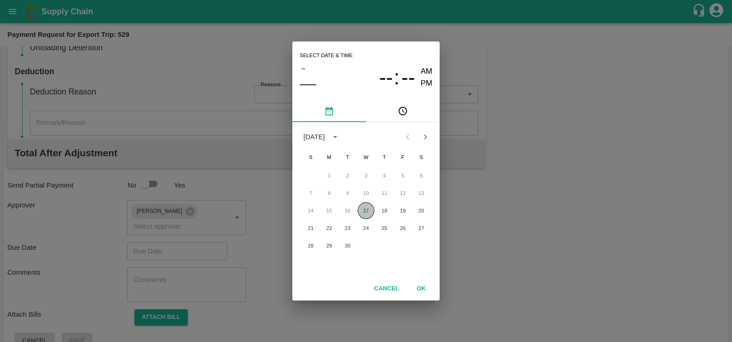
click at [367, 213] on button "17" at bounding box center [366, 210] width 17 height 17
type input "[DATE] 12:00 AM"
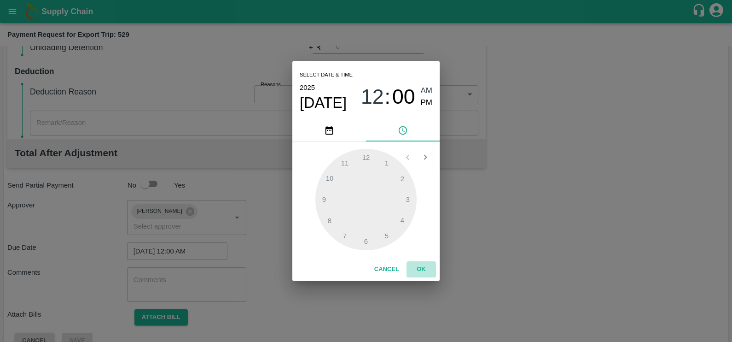
click at [422, 271] on button "OK" at bounding box center [421, 269] width 29 height 16
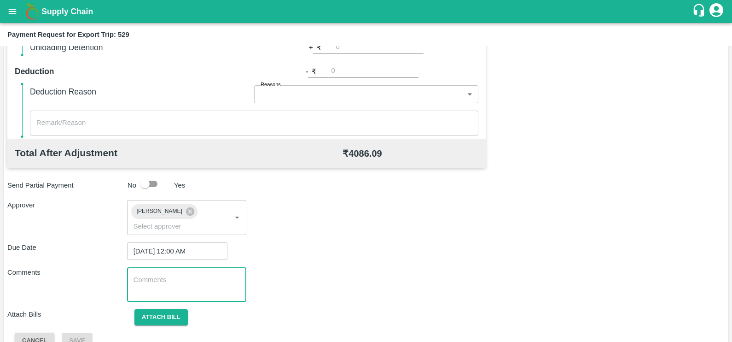
click at [146, 275] on textarea at bounding box center [187, 284] width 107 height 19
type textarea "Amendment Charges."
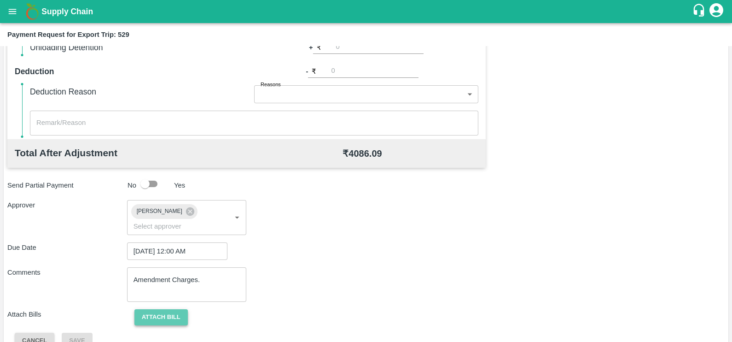
click at [155, 309] on button "Attach bill" at bounding box center [161, 317] width 53 height 16
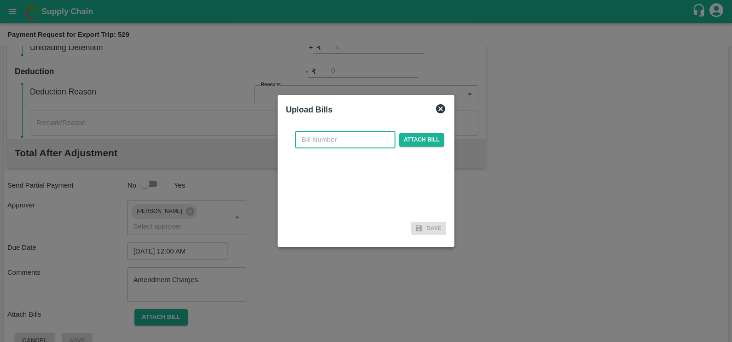
click at [337, 143] on input "text" at bounding box center [345, 140] width 100 height 18
paste input "MH26IN1000200407"
click at [427, 139] on span "Attach bill" at bounding box center [421, 139] width 45 height 13
click at [0, 0] on input "Attach bill" at bounding box center [0, 0] width 0 height 0
click at [374, 135] on input "MH26IN1000200407" at bounding box center [345, 140] width 100 height 18
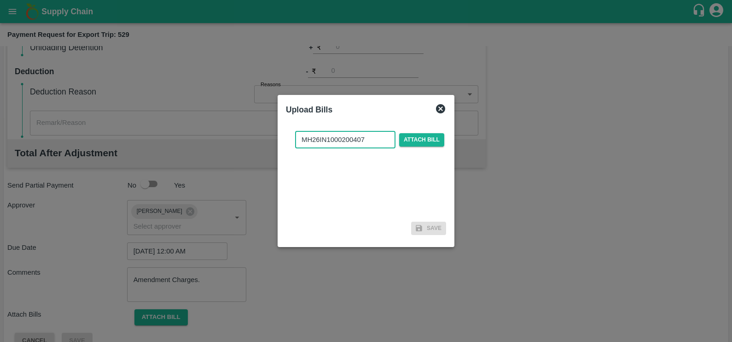
click at [374, 135] on input "MH26IN1000200407" at bounding box center [345, 140] width 100 height 18
paste input "7046"
type input "MH26IN1000207046"
click at [410, 145] on span "Attach bill" at bounding box center [421, 139] width 45 height 13
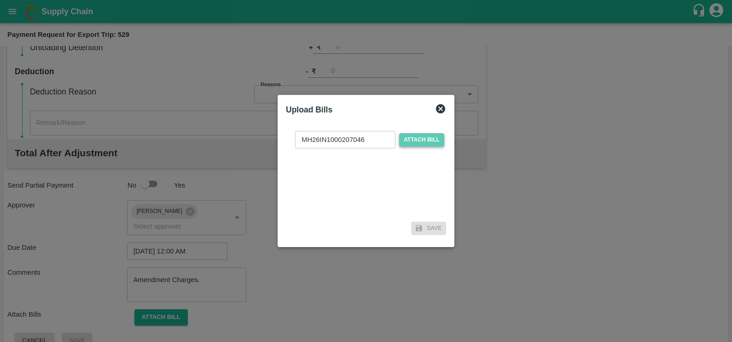
click at [0, 0] on input "Attach bill" at bounding box center [0, 0] width 0 height 0
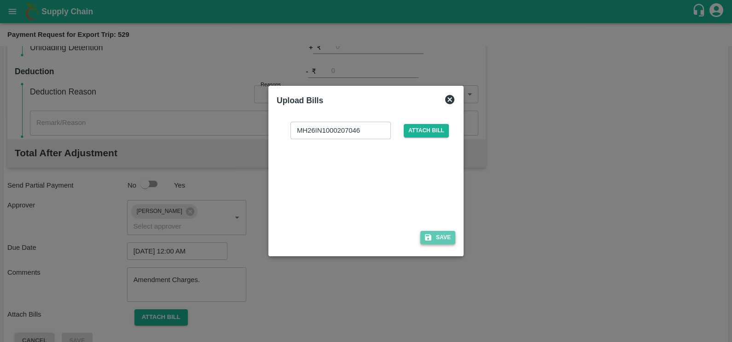
click at [434, 236] on button "Save" at bounding box center [438, 237] width 35 height 13
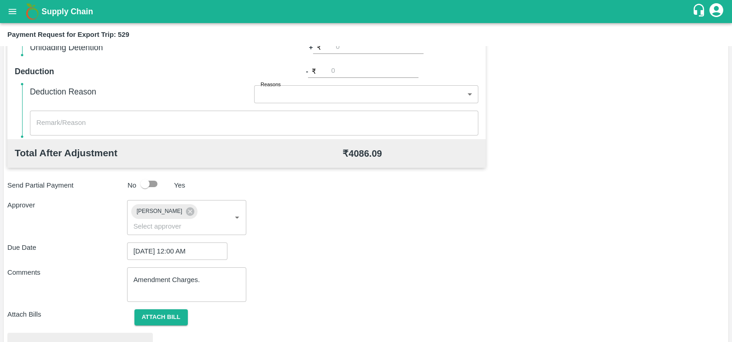
click at [144, 275] on textarea "Amendment Charges." at bounding box center [187, 284] width 107 height 19
type textarea "Amendment Charges."
click at [164, 309] on button "Attach bill" at bounding box center [161, 317] width 53 height 16
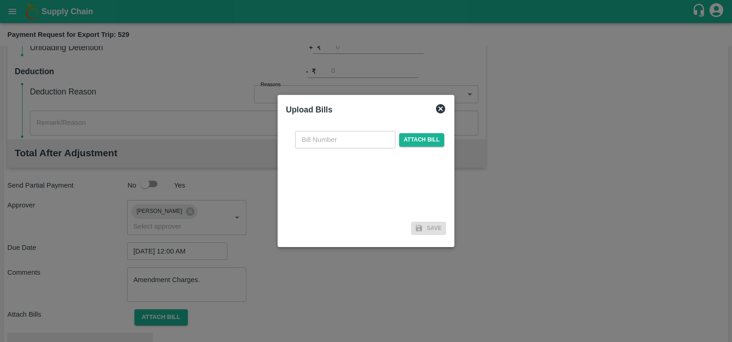
click at [439, 111] on icon at bounding box center [440, 108] width 9 height 9
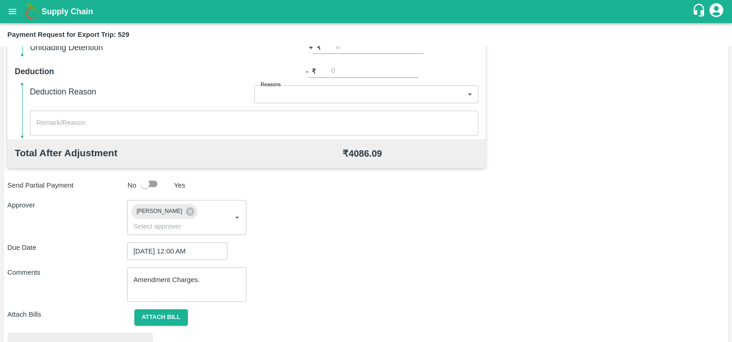
scroll to position [344, 0]
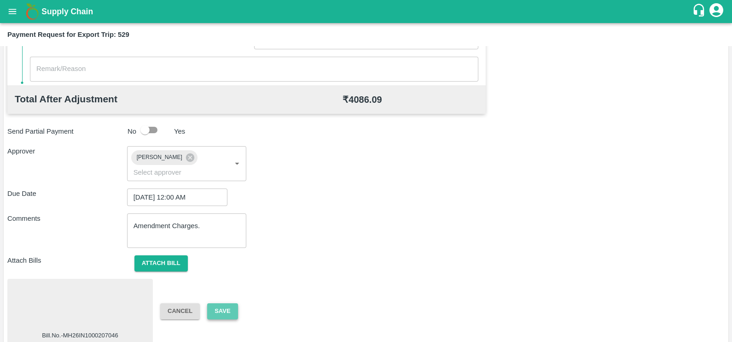
click at [215, 303] on button "Save" at bounding box center [222, 311] width 30 height 16
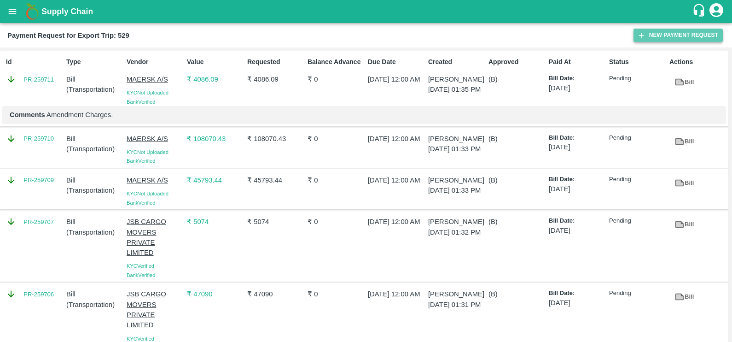
click at [659, 35] on button "New Payment Request" at bounding box center [678, 35] width 89 height 13
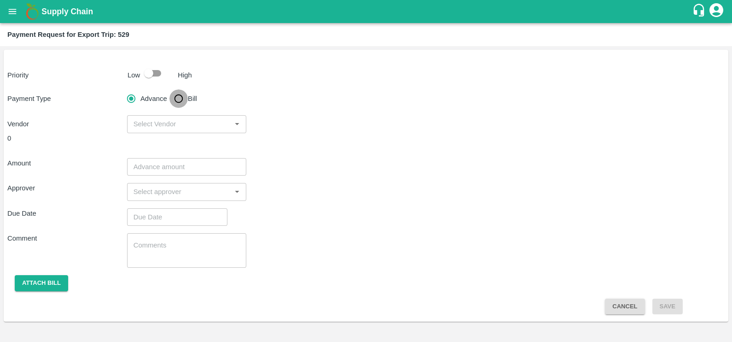
drag, startPoint x: 183, startPoint y: 95, endPoint x: 209, endPoint y: 105, distance: 27.1
click at [183, 95] on input "Bill" at bounding box center [179, 98] width 18 height 18
radio input "true"
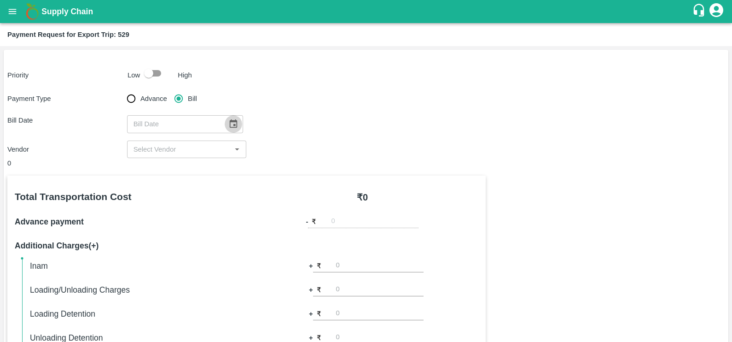
click at [230, 124] on icon "Choose date" at bounding box center [233, 123] width 8 height 9
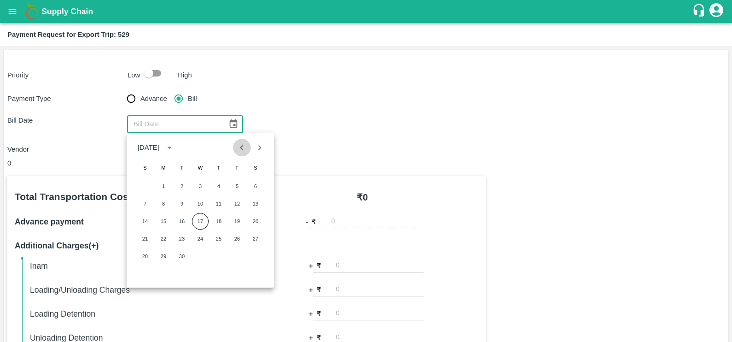
click at [241, 141] on button "Previous month" at bounding box center [242, 148] width 18 height 18
click at [199, 237] on button "20" at bounding box center [200, 238] width 17 height 17
type input "20/08/2025"
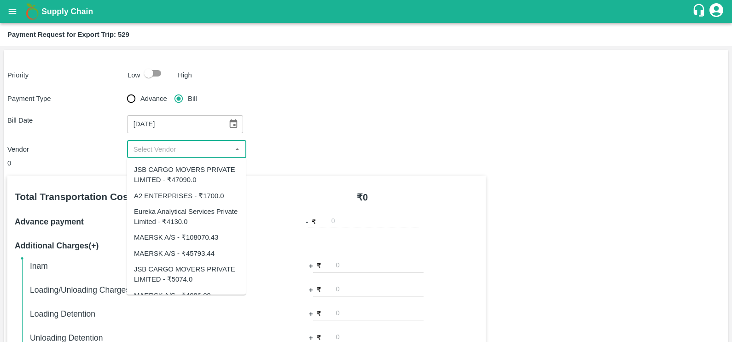
click at [173, 149] on input "input" at bounding box center [179, 149] width 99 height 12
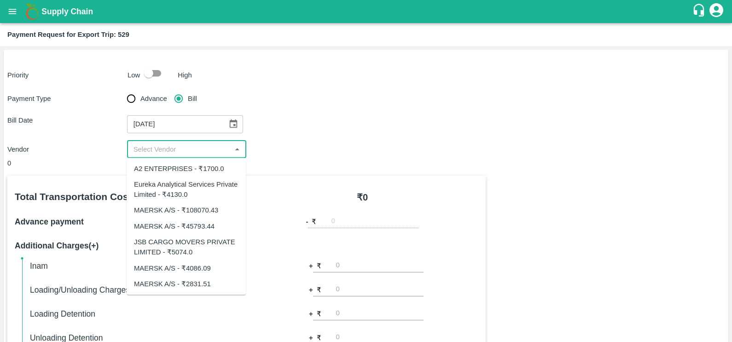
click at [180, 286] on div "MAERSK A/S - ₹2831.51" at bounding box center [172, 283] width 77 height 10
type input "MAERSK A/S - ₹2831.51"
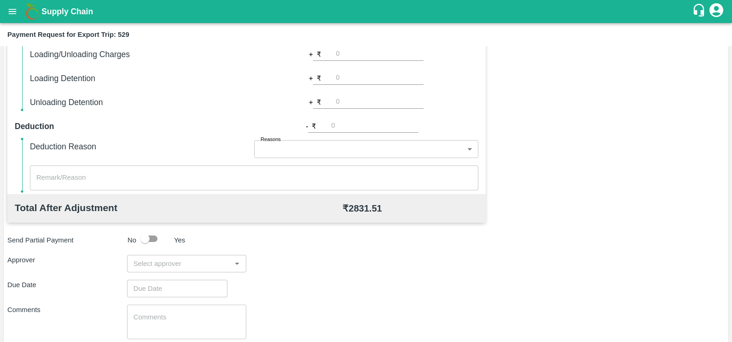
scroll to position [290, 0]
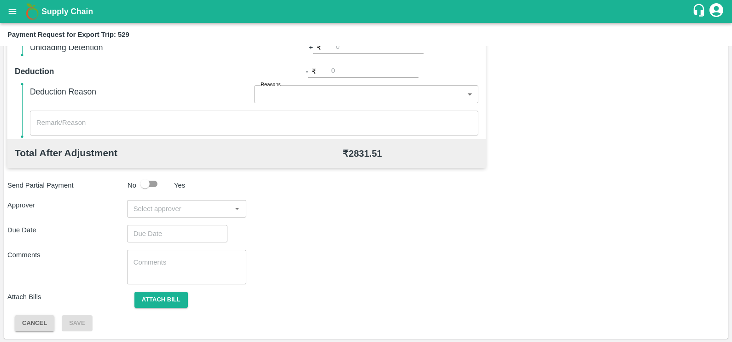
click at [176, 212] on input "input" at bounding box center [179, 209] width 99 height 12
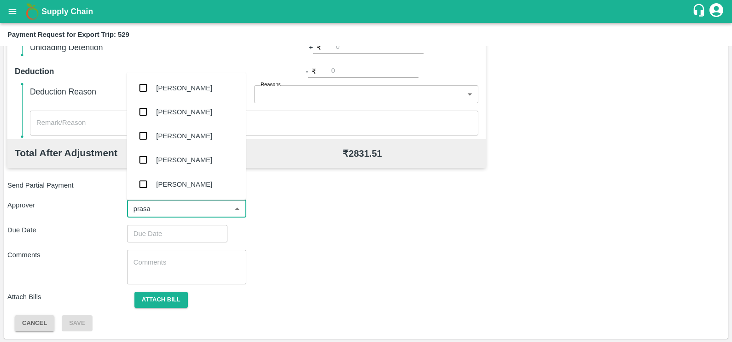
type input "prasad"
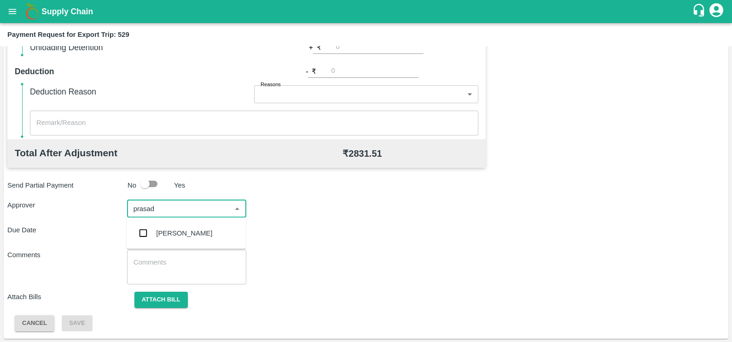
click at [179, 228] on div "[PERSON_NAME]" at bounding box center [184, 233] width 56 height 10
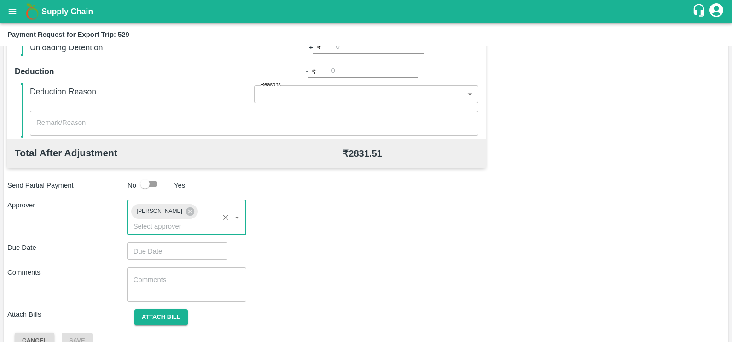
type input "DD/MM/YYYY hh:mm aa"
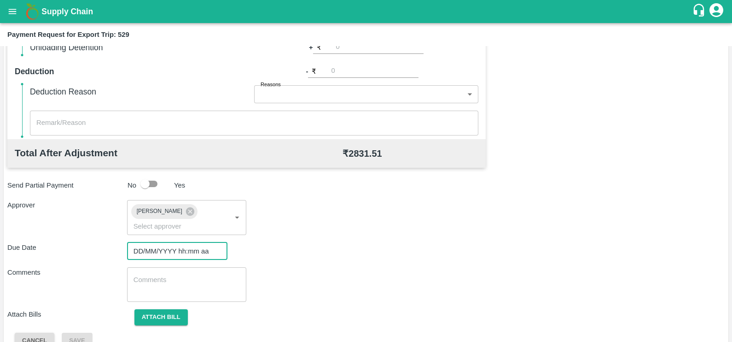
click at [191, 242] on input "DD/MM/YYYY hh:mm aa" at bounding box center [174, 251] width 94 height 18
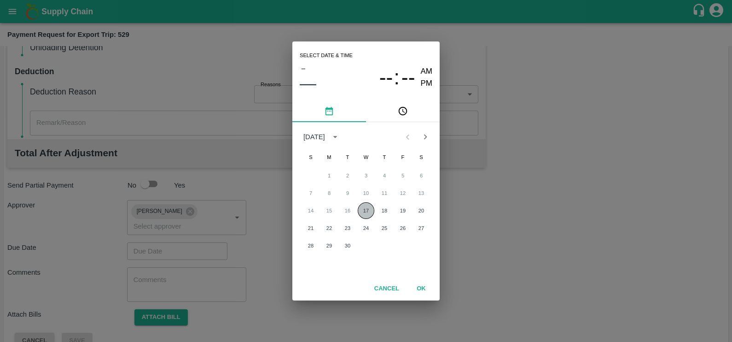
click at [369, 211] on button "17" at bounding box center [366, 210] width 17 height 17
type input "[DATE] 12:00 AM"
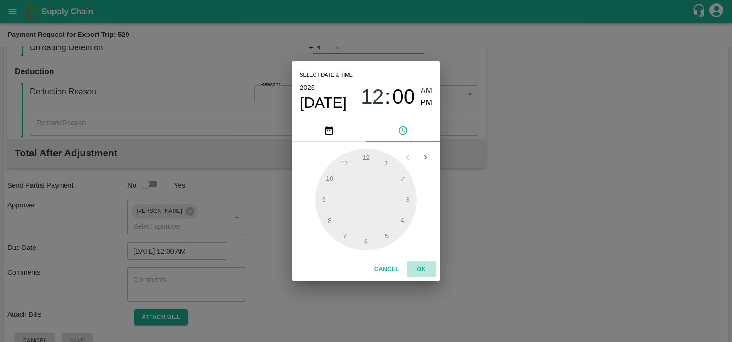
click at [426, 264] on button "OK" at bounding box center [421, 269] width 29 height 16
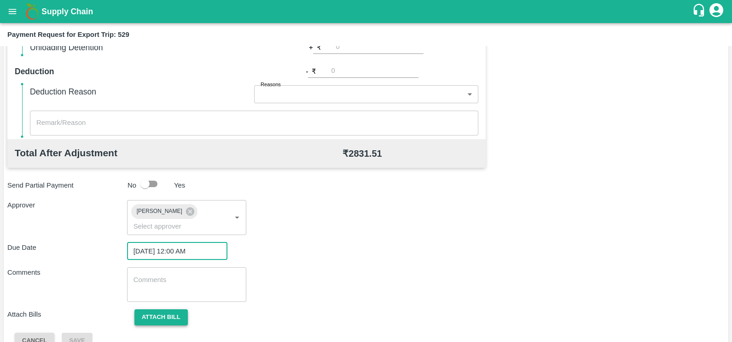
click at [157, 309] on button "Attach bill" at bounding box center [161, 317] width 53 height 16
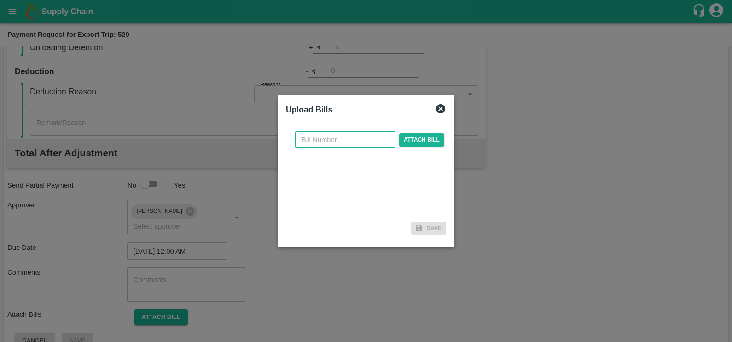
click at [340, 144] on input "text" at bounding box center [345, 140] width 100 height 18
paste input "MH26IN1000207047"
type input "MH26IN1000207047"
click at [431, 130] on div "MH26IN1000207047 ​ Attach bill" at bounding box center [366, 170] width 160 height 94
click at [431, 138] on span "Attach bill" at bounding box center [421, 139] width 45 height 13
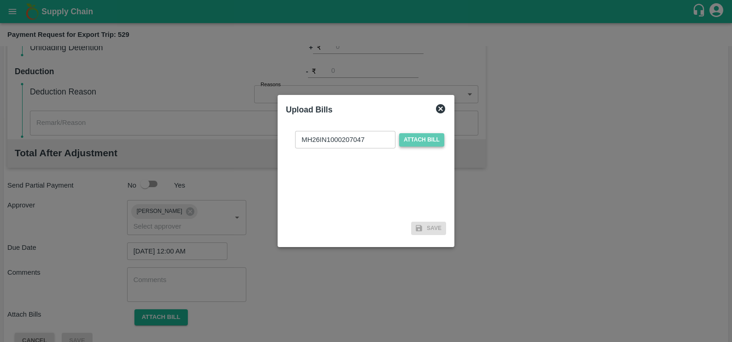
click at [0, 0] on input "Attach bill" at bounding box center [0, 0] width 0 height 0
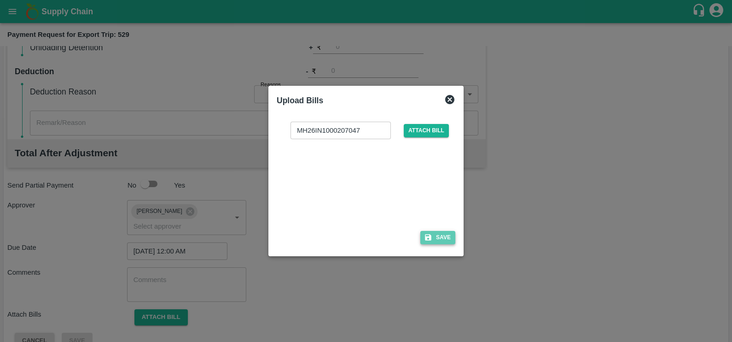
click at [447, 235] on button "Save" at bounding box center [438, 237] width 35 height 13
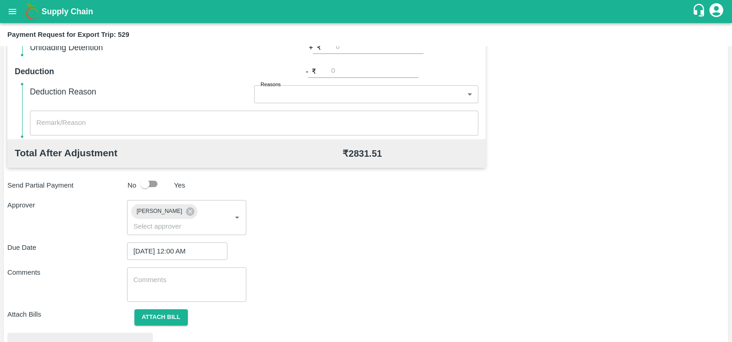
scroll to position [344, 0]
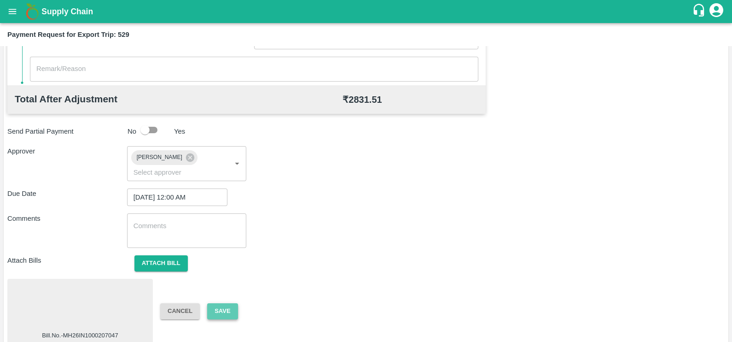
click at [221, 303] on button "Save" at bounding box center [222, 311] width 30 height 16
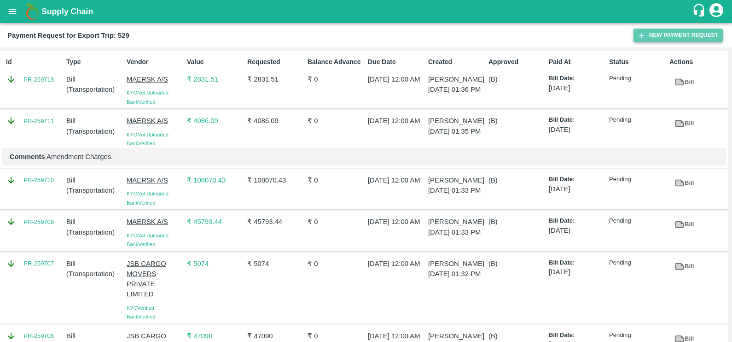
click at [642, 31] on icon "button" at bounding box center [642, 35] width 8 height 8
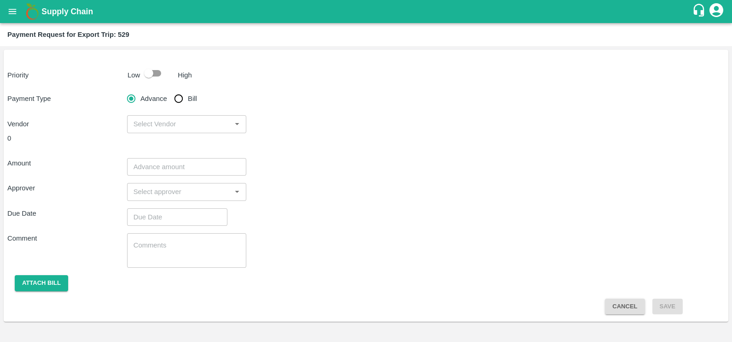
click at [182, 99] on input "Bill" at bounding box center [179, 98] width 18 height 18
radio input "true"
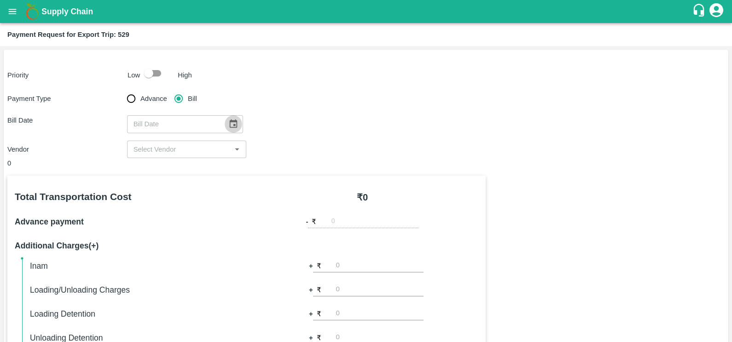
click at [231, 124] on icon "Choose date" at bounding box center [233, 123] width 8 height 9
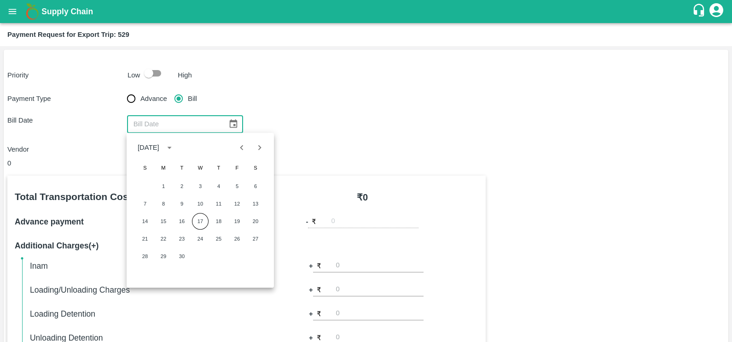
click at [240, 145] on icon "Previous month" at bounding box center [242, 147] width 10 height 10
click at [237, 240] on button "22" at bounding box center [237, 238] width 17 height 17
type input "22/08/2025"
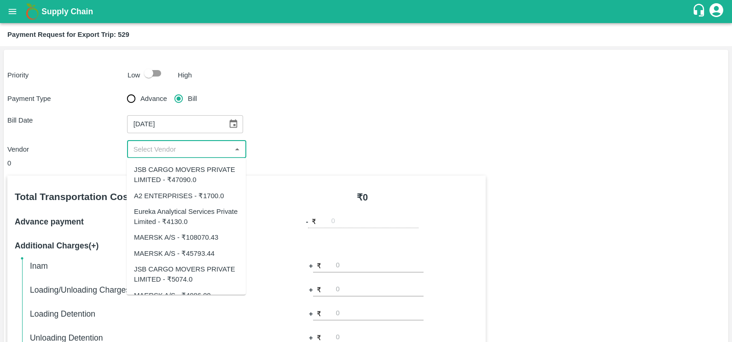
click at [194, 147] on input "input" at bounding box center [179, 149] width 99 height 12
click at [197, 191] on div "A2 ENTERPRISES - ₹1700.0" at bounding box center [179, 195] width 90 height 10
type input "A2 ENTERPRISES - ₹1700.0"
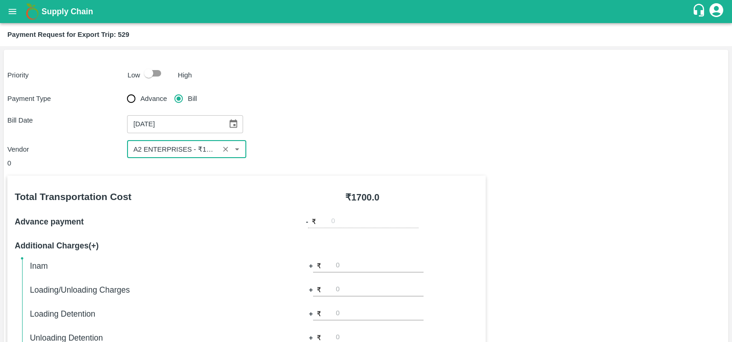
scroll to position [290, 0]
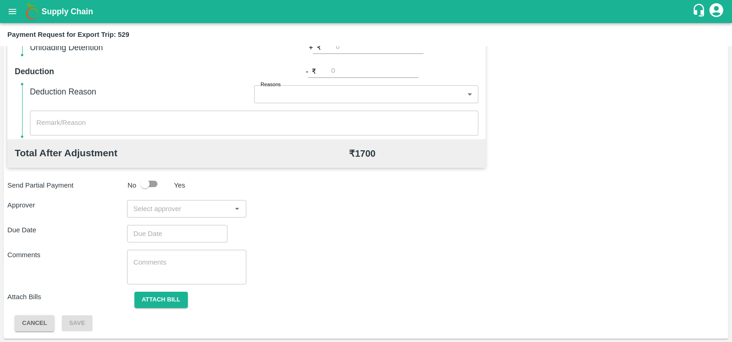
click at [203, 208] on input "input" at bounding box center [179, 209] width 99 height 12
type input "prasa"
click at [193, 230] on div "[PERSON_NAME]" at bounding box center [184, 233] width 56 height 10
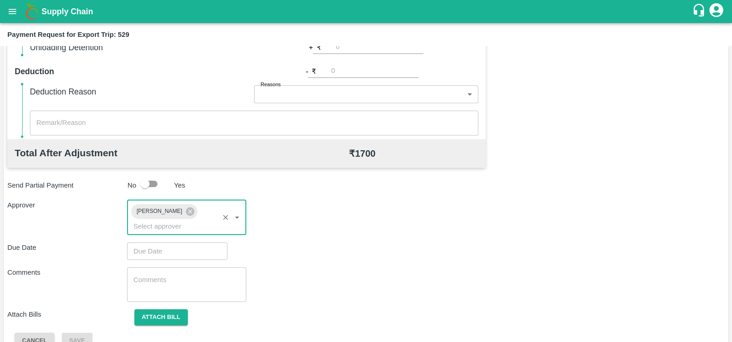
type input "DD/MM/YYYY hh:mm aa"
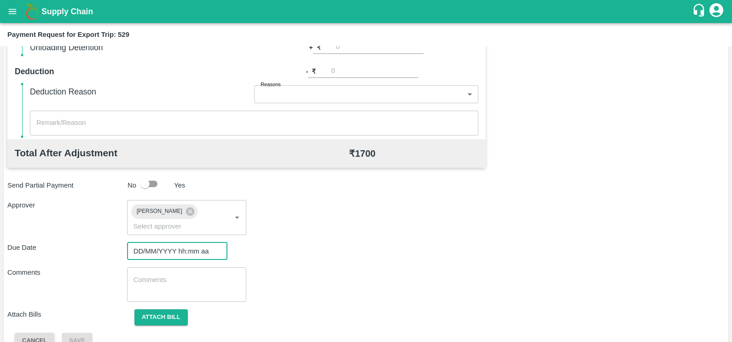
click at [196, 242] on input "DD/MM/YYYY hh:mm aa" at bounding box center [174, 251] width 94 height 18
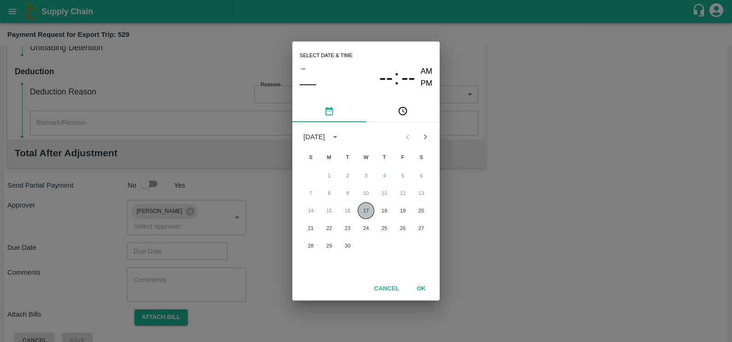
click at [368, 218] on button "17" at bounding box center [366, 210] width 17 height 17
type input "[DATE] 12:00 AM"
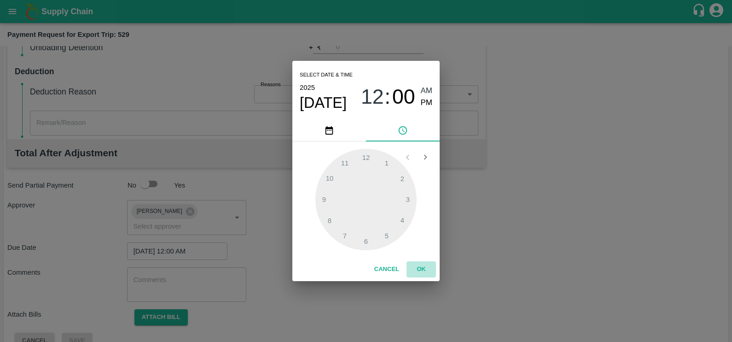
click at [420, 268] on button "OK" at bounding box center [421, 269] width 29 height 16
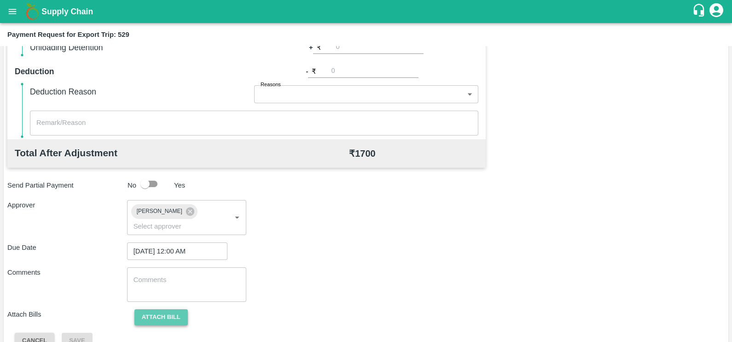
click at [166, 309] on button "Attach bill" at bounding box center [161, 317] width 53 height 16
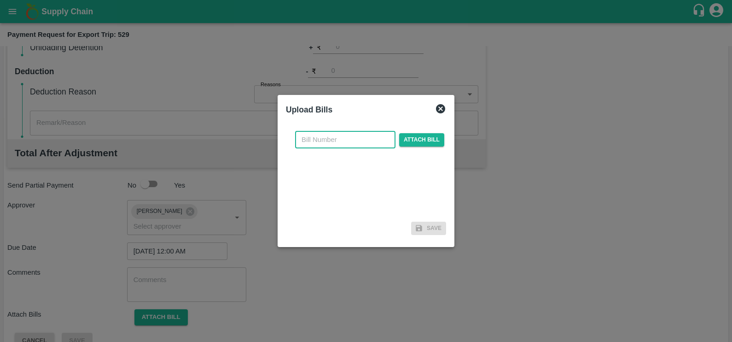
click at [325, 137] on input "text" at bounding box center [345, 140] width 100 height 18
paste input "A2-088/2025-26"
type input "A2-088/2025-26"
click at [401, 141] on span "Attach bill" at bounding box center [421, 139] width 45 height 13
click at [0, 0] on input "Attach bill" at bounding box center [0, 0] width 0 height 0
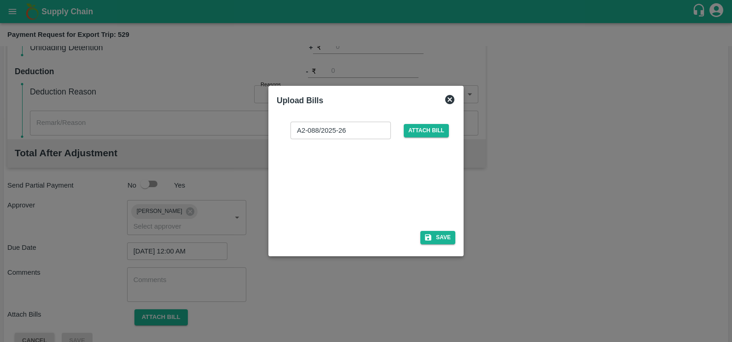
click at [346, 182] on div at bounding box center [364, 182] width 138 height 49
click at [425, 233] on button "Save" at bounding box center [438, 237] width 35 height 13
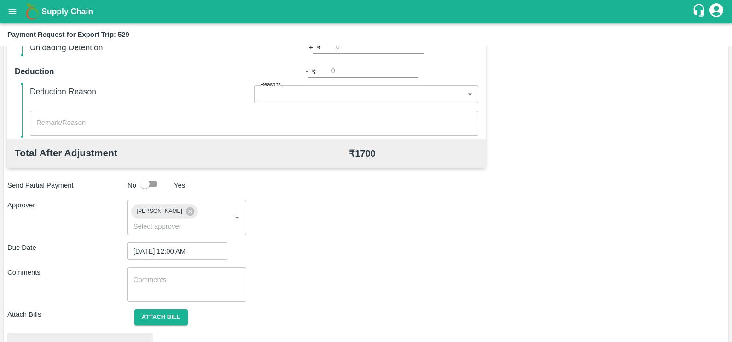
scroll to position [344, 0]
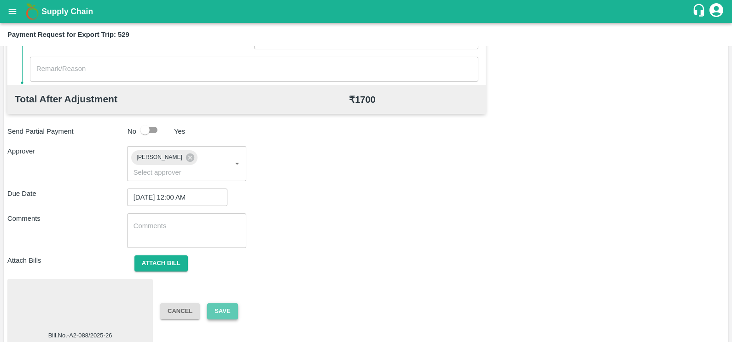
click at [223, 303] on button "Save" at bounding box center [222, 311] width 30 height 16
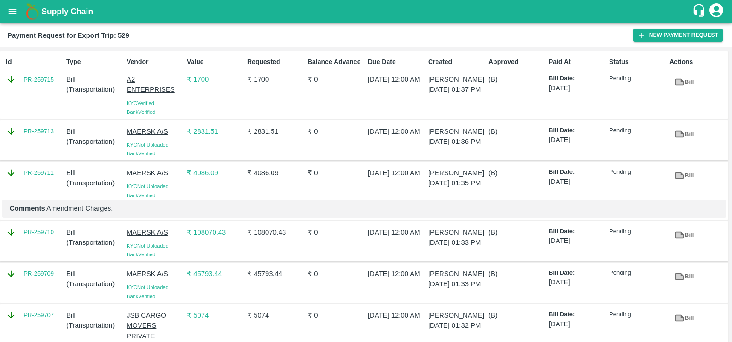
scroll to position [32, 0]
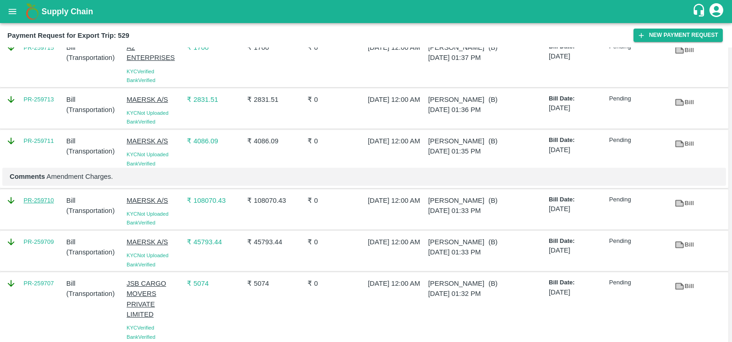
click at [45, 205] on link "PR-259710" at bounding box center [38, 200] width 30 height 9
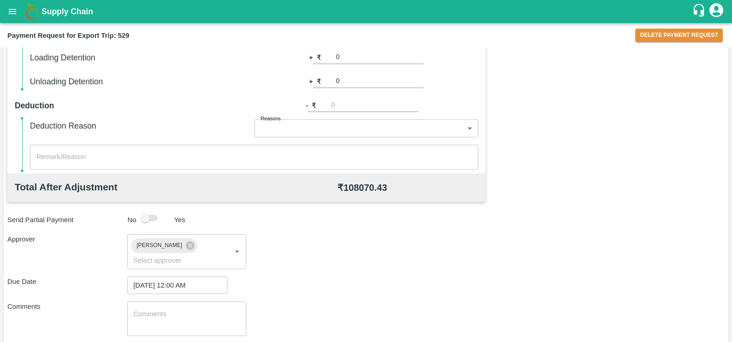
scroll to position [345, 0]
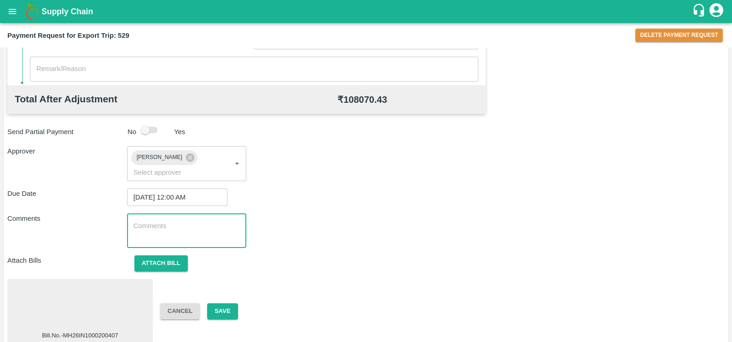
click at [178, 221] on textarea at bounding box center [187, 230] width 107 height 19
type textarea "USD"
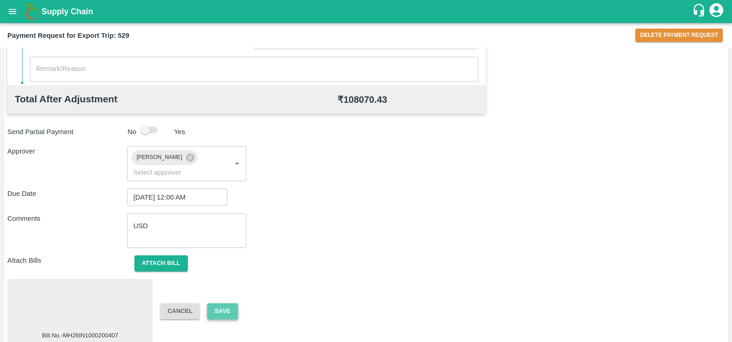
click at [223, 303] on button "Save" at bounding box center [222, 311] width 30 height 16
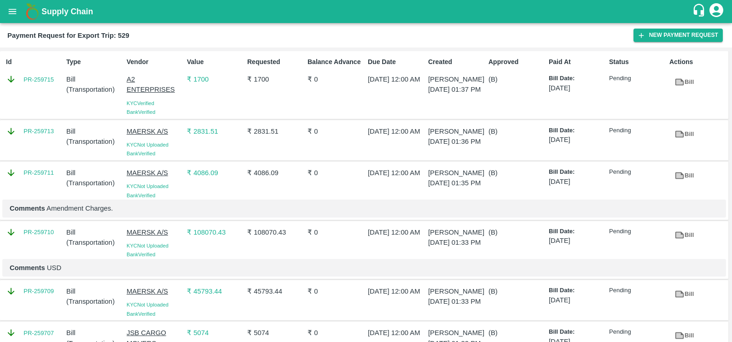
click at [35, 89] on div "Id PR-259715" at bounding box center [32, 84] width 60 height 63
copy link "PR-259715"
click at [37, 139] on div "PR-259713" at bounding box center [32, 140] width 60 height 35
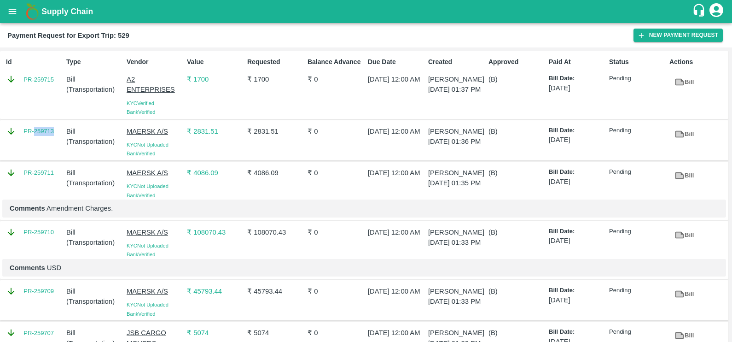
click at [37, 139] on div "PR-259713" at bounding box center [32, 140] width 60 height 35
copy link "PR-259713"
click at [44, 198] on div "PR-259711" at bounding box center [32, 181] width 60 height 35
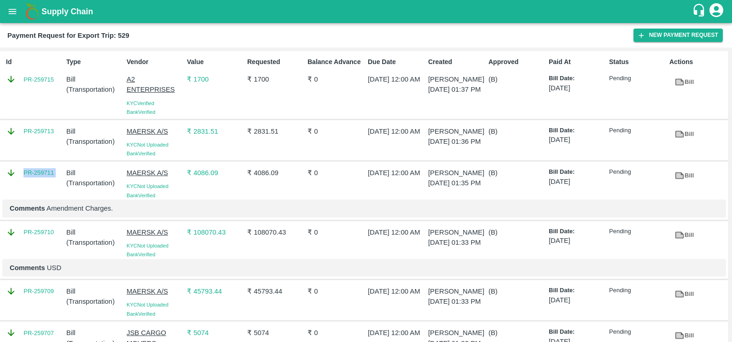
click at [44, 198] on div "PR-259711" at bounding box center [32, 181] width 60 height 35
copy link "PR-259711"
click at [39, 259] on div "PR-259710" at bounding box center [32, 240] width 60 height 35
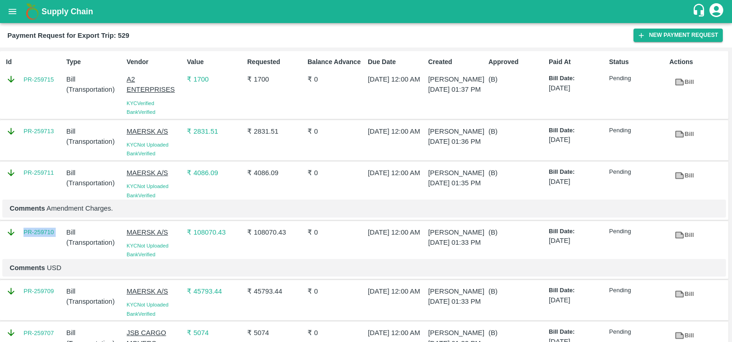
copy link "PR-259710"
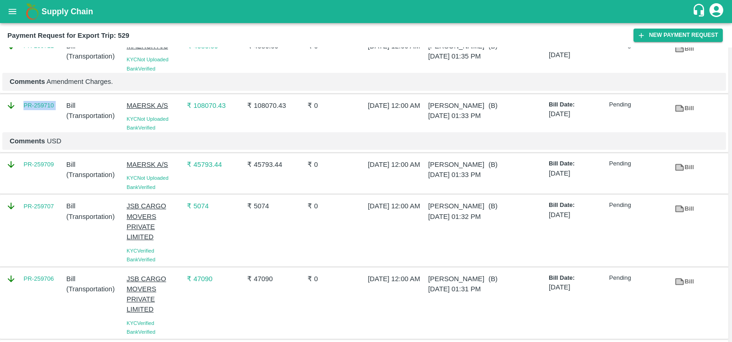
scroll to position [128, 0]
click at [34, 190] on div "PR-259709" at bounding box center [32, 172] width 60 height 35
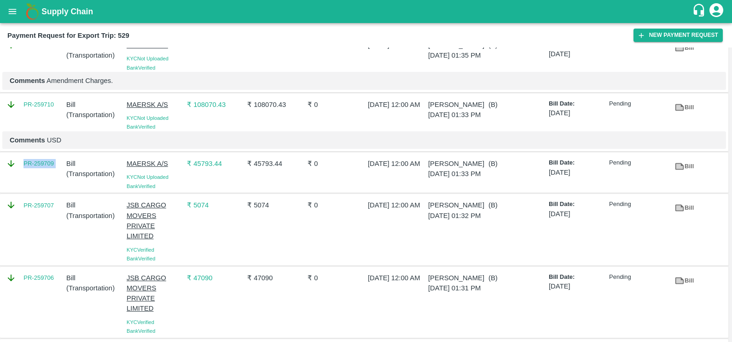
copy link "PR-259709"
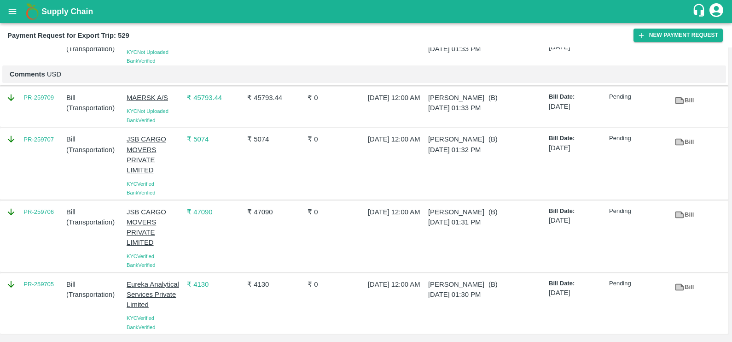
click at [25, 150] on div "PR-259707" at bounding box center [32, 163] width 60 height 66
copy link "PR-259707"
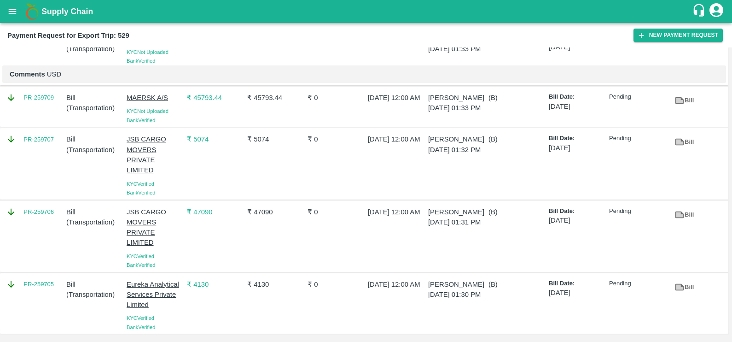
click at [39, 223] on div "PR-259706" at bounding box center [32, 236] width 60 height 66
copy link "PR-259706"
click at [37, 301] on div "PR-259705" at bounding box center [32, 303] width 60 height 56
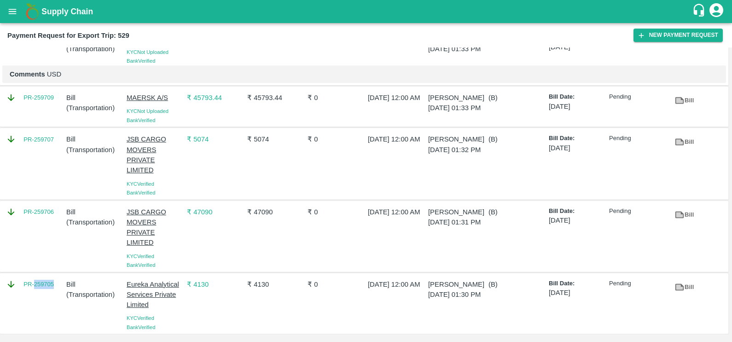
click at [37, 301] on div "PR-259705" at bounding box center [32, 303] width 60 height 56
copy link "PR-259705"
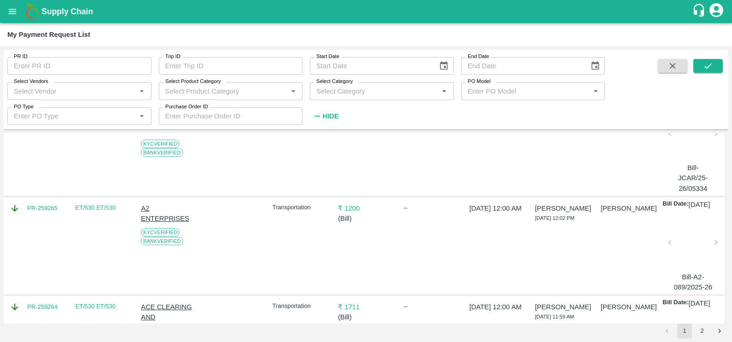
scroll to position [2723, 0]
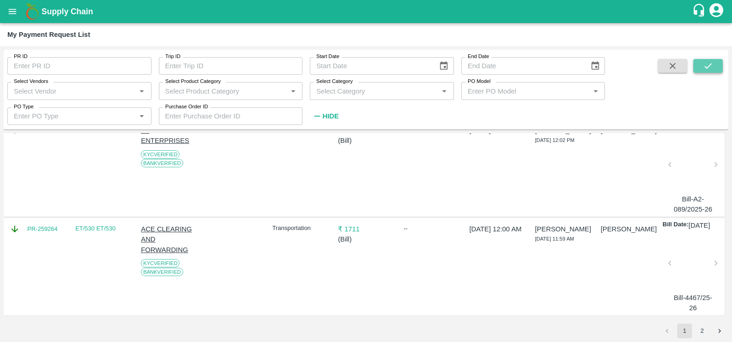
click at [714, 64] on button "submit" at bounding box center [708, 66] width 29 height 14
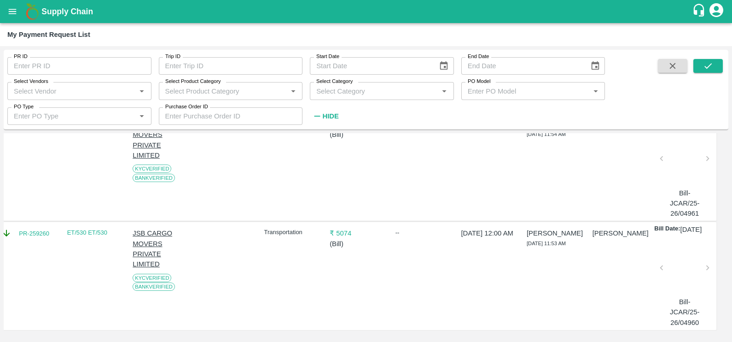
scroll to position [1704, 0]
